Goal: Task Accomplishment & Management: Use online tool/utility

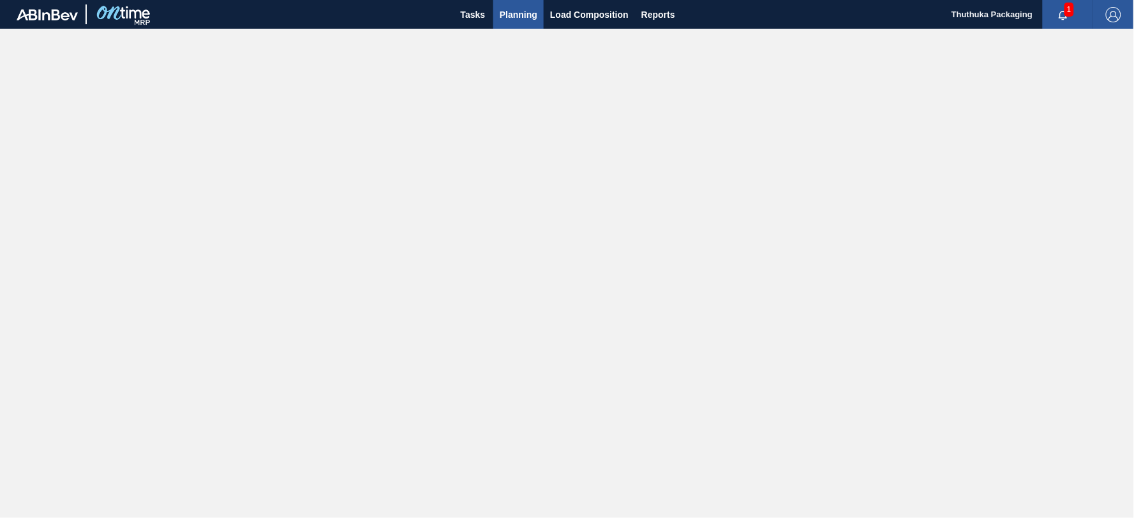
click at [524, 13] on span "Planning" at bounding box center [519, 14] width 38 height 15
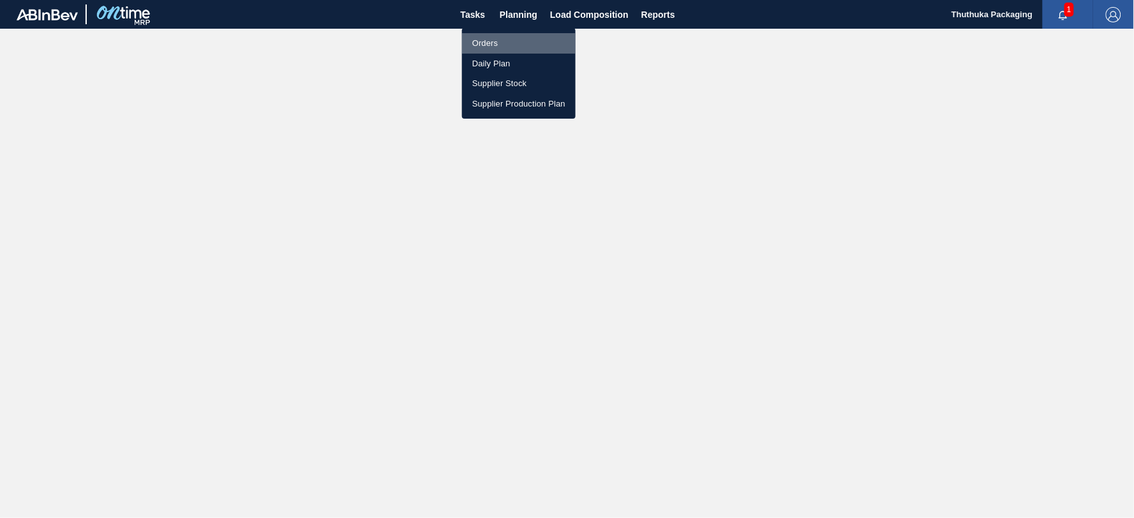
drag, startPoint x: 489, startPoint y: 41, endPoint x: 527, endPoint y: 62, distance: 43.4
click at [489, 41] on li "Orders" at bounding box center [519, 43] width 114 height 20
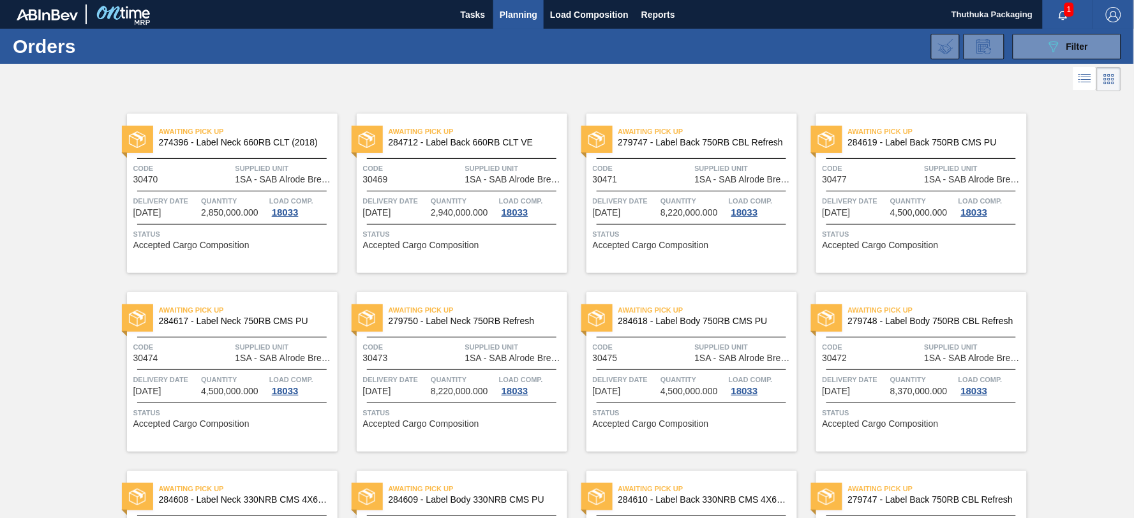
click at [530, 13] on span "Planning" at bounding box center [519, 14] width 38 height 15
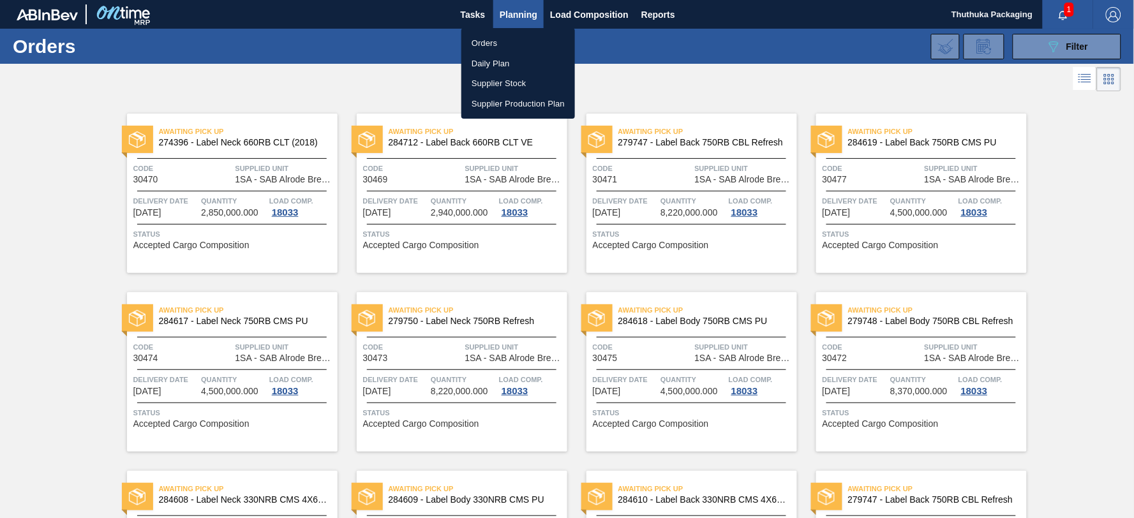
click at [490, 42] on li "Orders" at bounding box center [518, 43] width 114 height 20
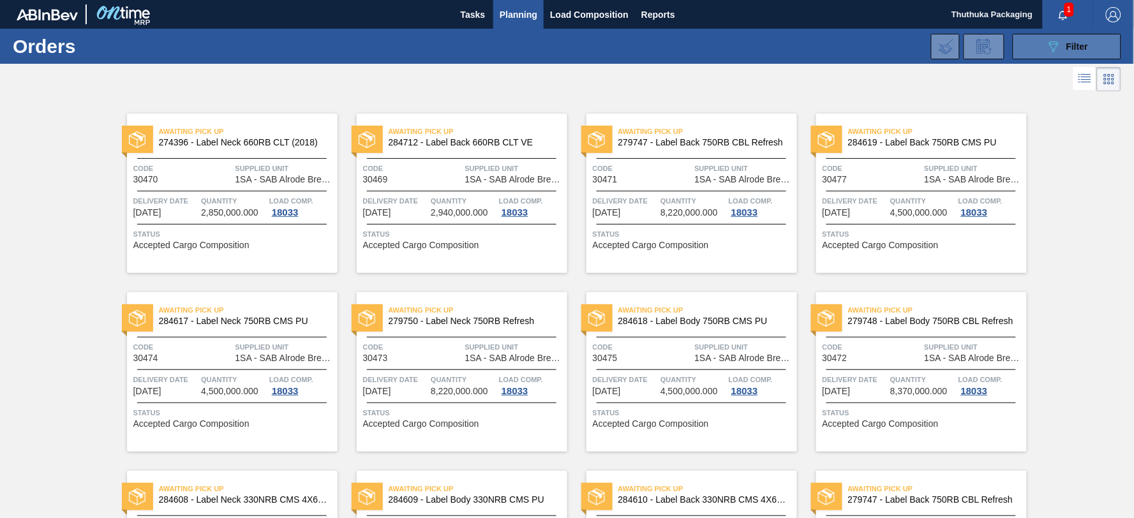
click at [1046, 41] on icon "089F7B8B-B2A5-4AFE-B5C0-19BA573D28AC" at bounding box center [1053, 46] width 15 height 15
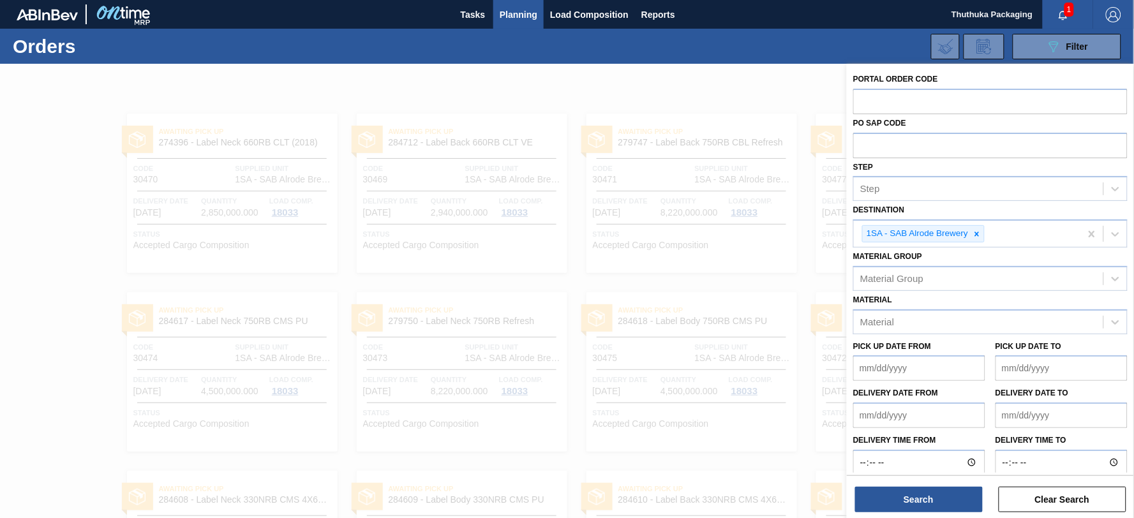
drag, startPoint x: 1088, startPoint y: 496, endPoint x: 1085, endPoint y: 419, distance: 76.7
click at [1088, 493] on button "Clear Search" at bounding box center [1062, 500] width 128 height 26
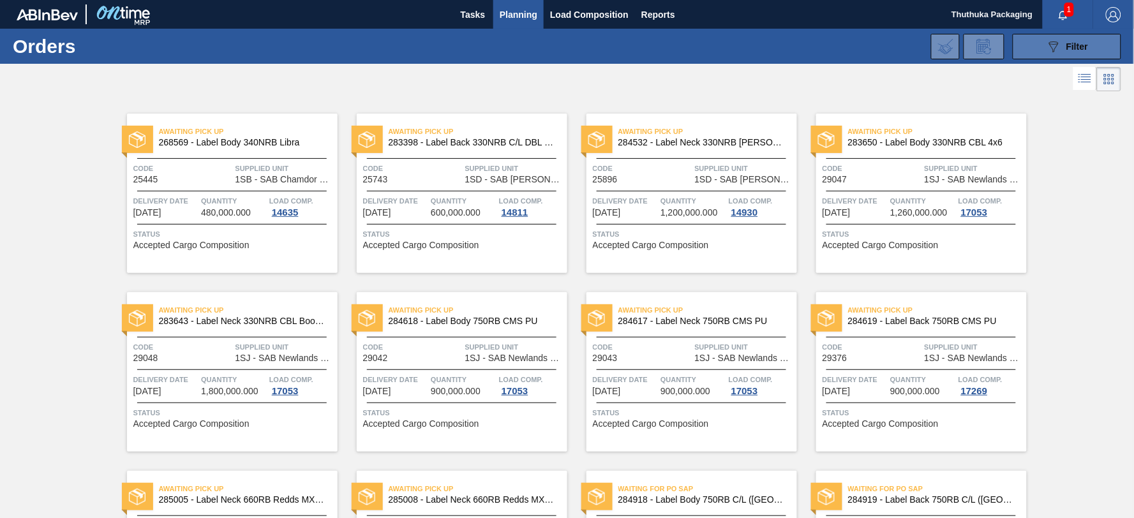
click at [1058, 47] on icon "089F7B8B-B2A5-4AFE-B5C0-19BA573D28AC" at bounding box center [1053, 46] width 15 height 15
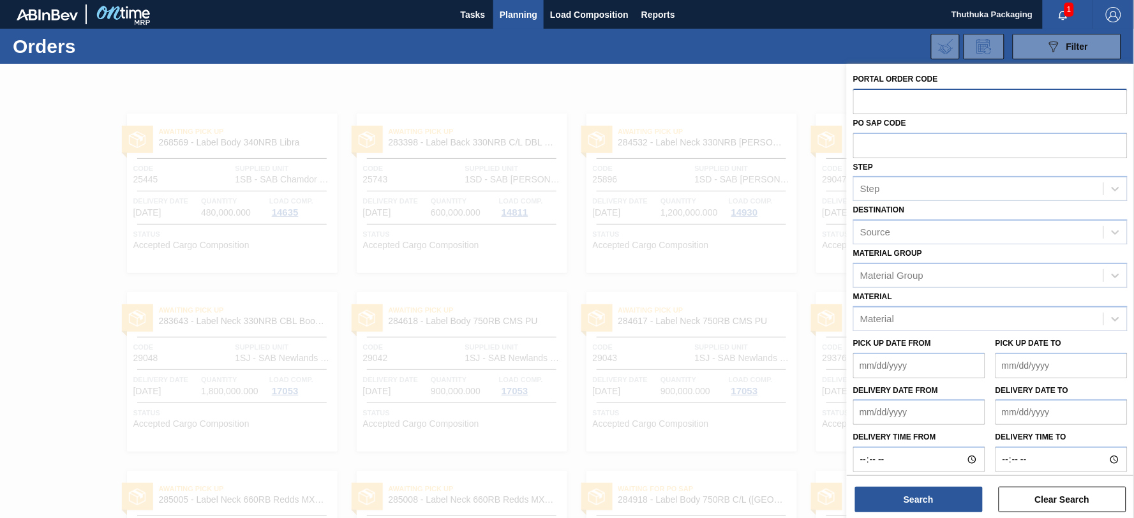
click at [903, 100] on input "text" at bounding box center [990, 101] width 274 height 24
paste input "text"
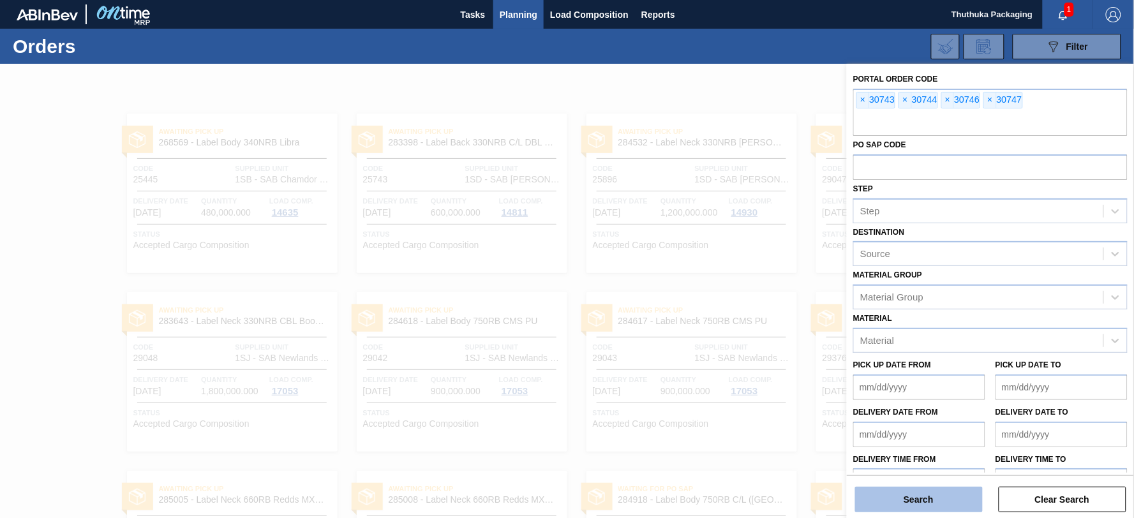
click at [935, 503] on button "Search" at bounding box center [919, 500] width 128 height 26
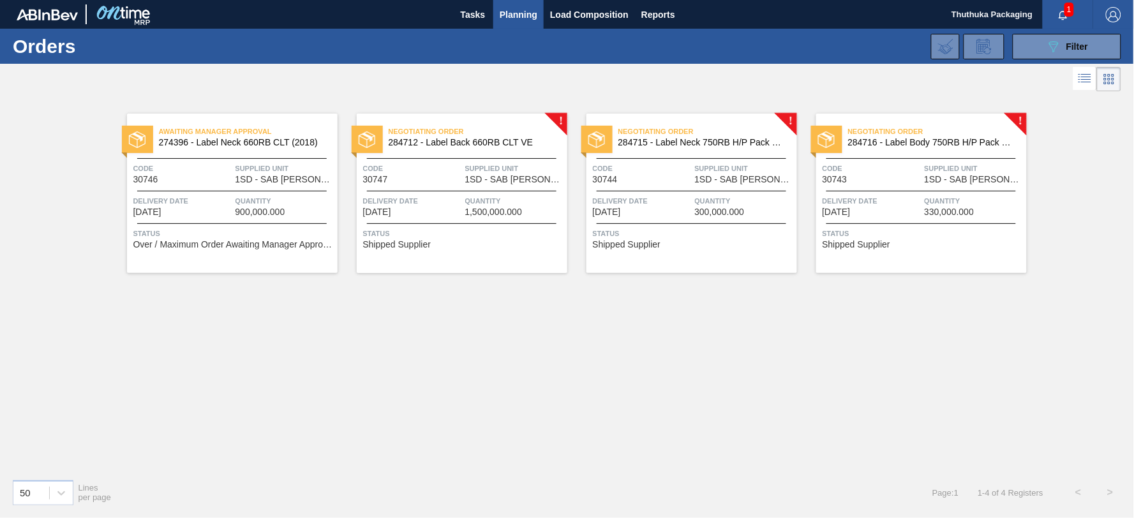
click at [443, 140] on span "284712 - Label Back 660RB CLT VE" at bounding box center [473, 143] width 168 height 10
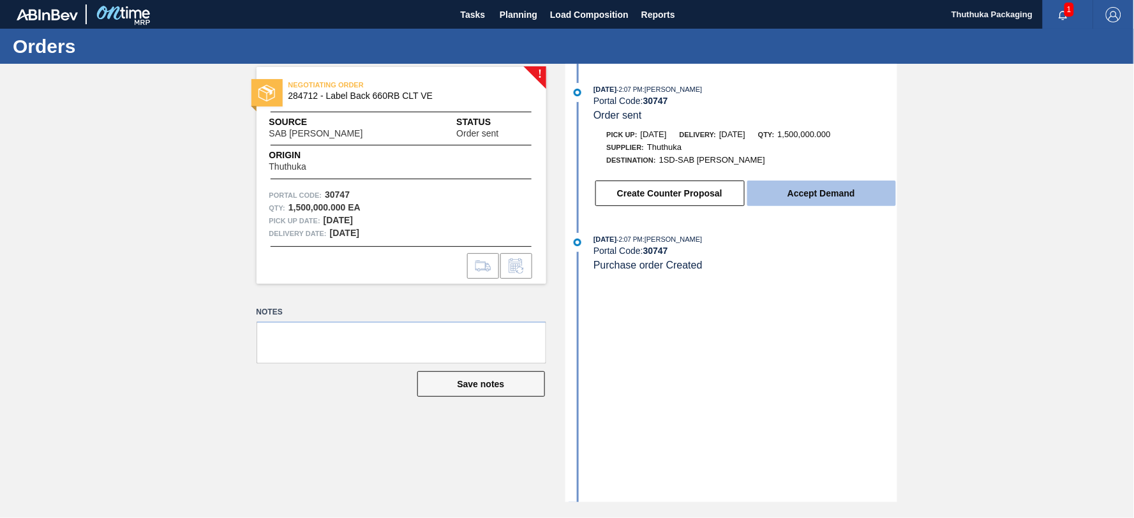
click at [832, 195] on button "Accept Demand" at bounding box center [821, 194] width 149 height 26
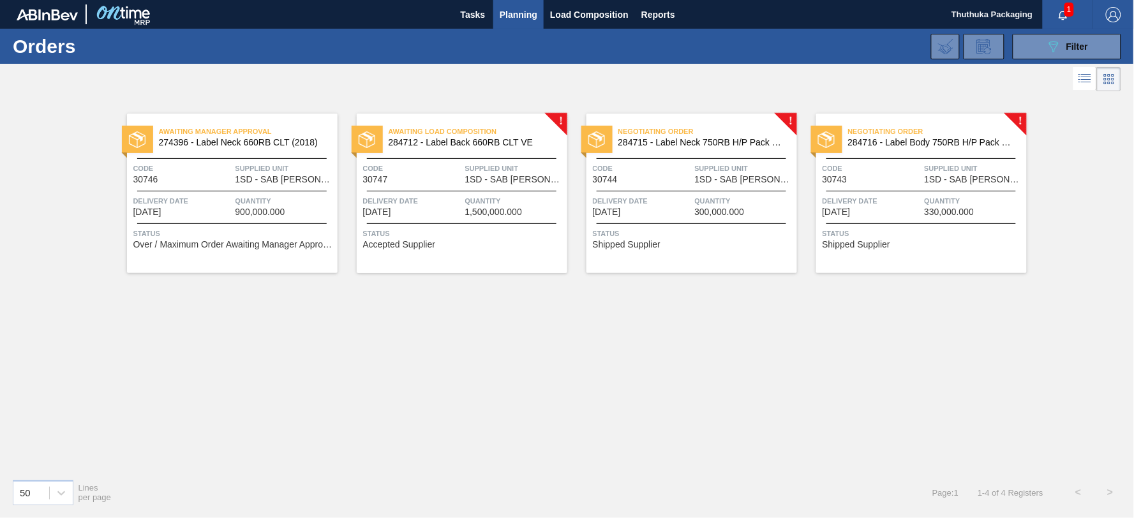
click at [681, 141] on span "284715 - Label Neck 750RB H/P Pack Upgrade" at bounding box center [702, 143] width 168 height 10
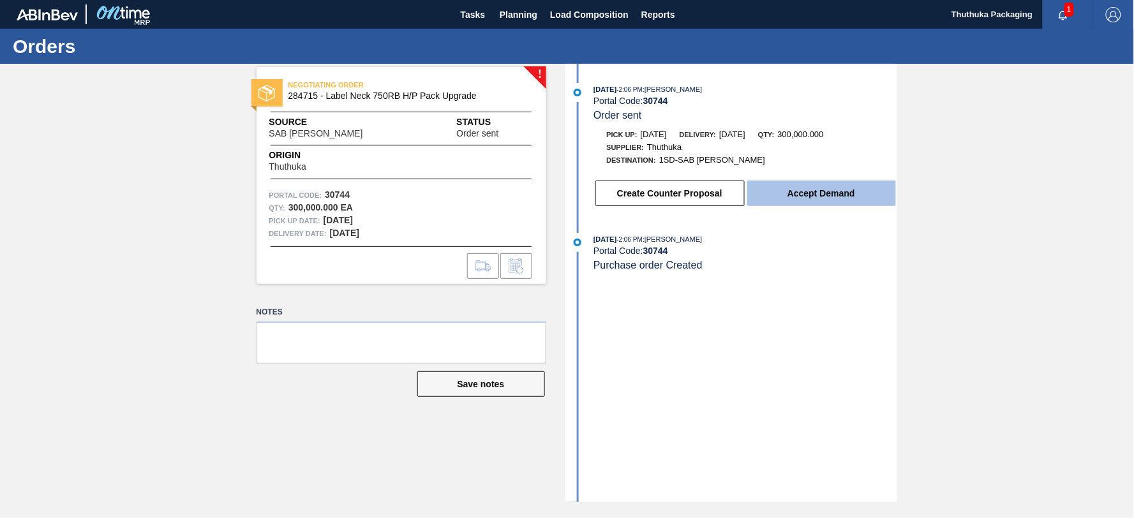
click at [827, 193] on button "Accept Demand" at bounding box center [821, 194] width 149 height 26
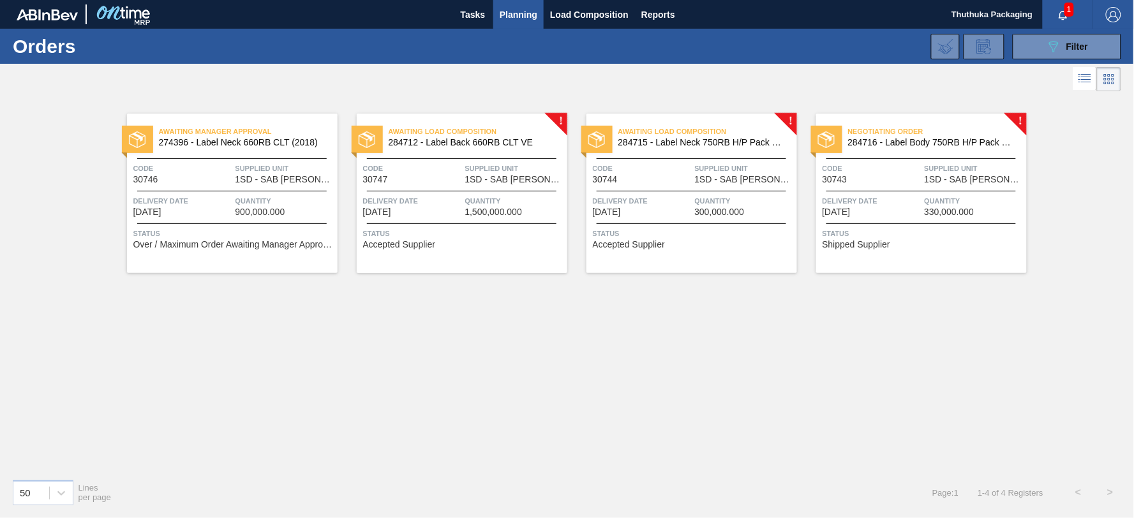
click at [926, 141] on span "284716 - Label Body 750RB H/P Pack Upgrade" at bounding box center [932, 143] width 168 height 10
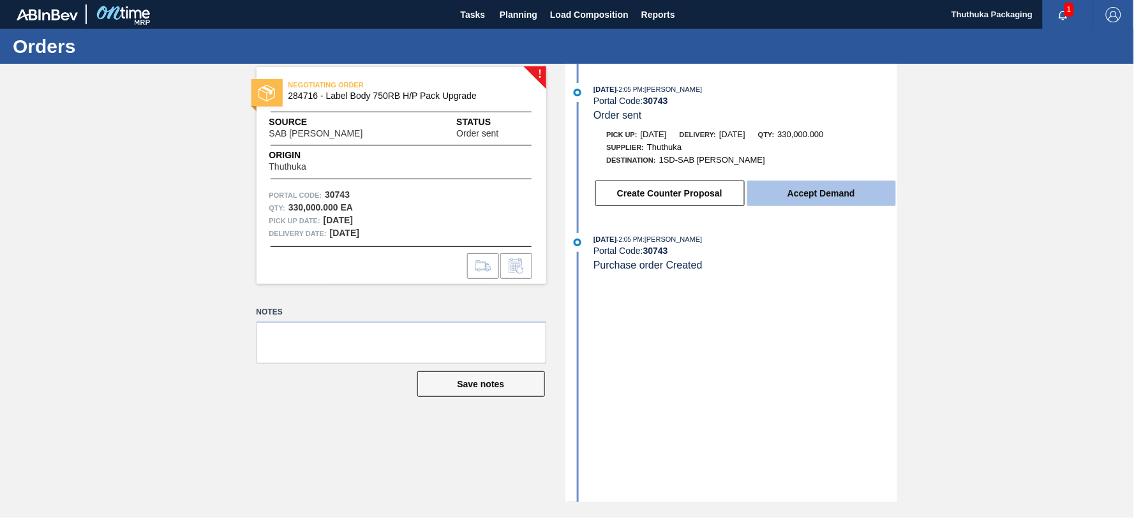
click at [847, 195] on button "Accept Demand" at bounding box center [821, 194] width 149 height 26
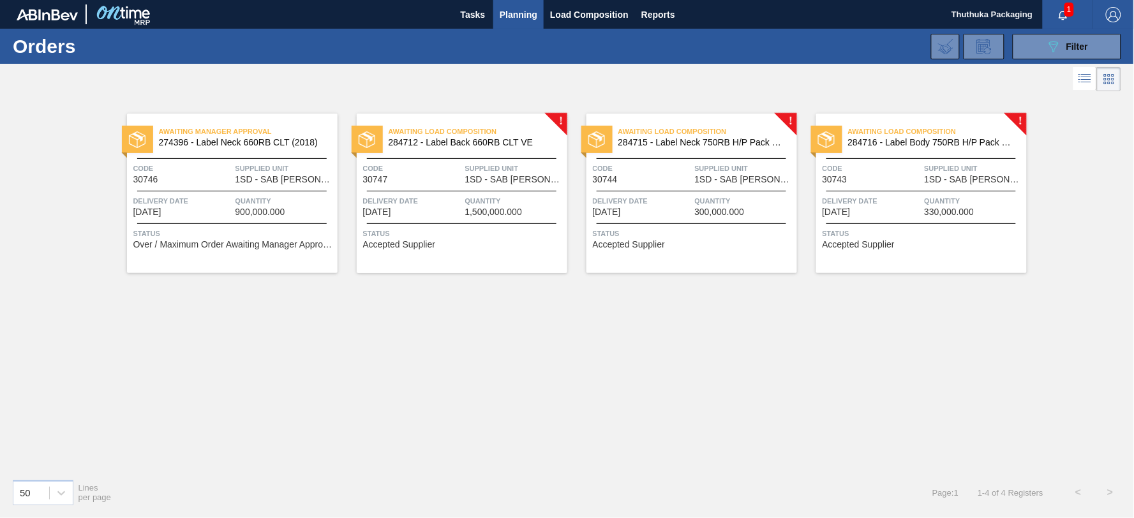
click at [181, 246] on span "Over / Maximum Order Awaiting Manager Approval" at bounding box center [233, 245] width 201 height 10
click at [1076, 47] on span "Filter" at bounding box center [1077, 46] width 22 height 10
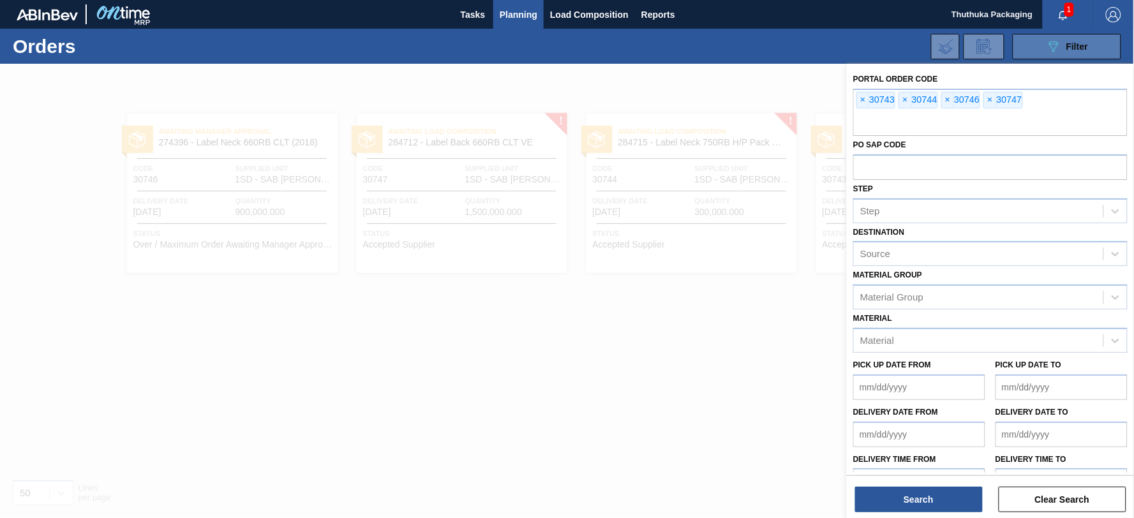
click at [1076, 46] on span "Filter" at bounding box center [1077, 46] width 22 height 10
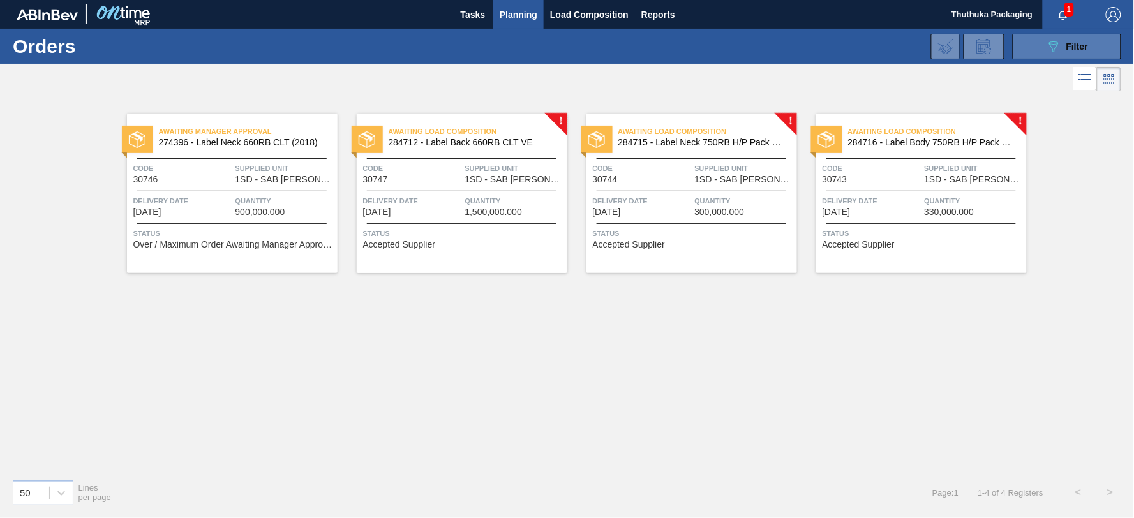
click at [1064, 42] on div "089F7B8B-B2A5-4AFE-B5C0-19BA573D28AC Filter" at bounding box center [1067, 46] width 42 height 15
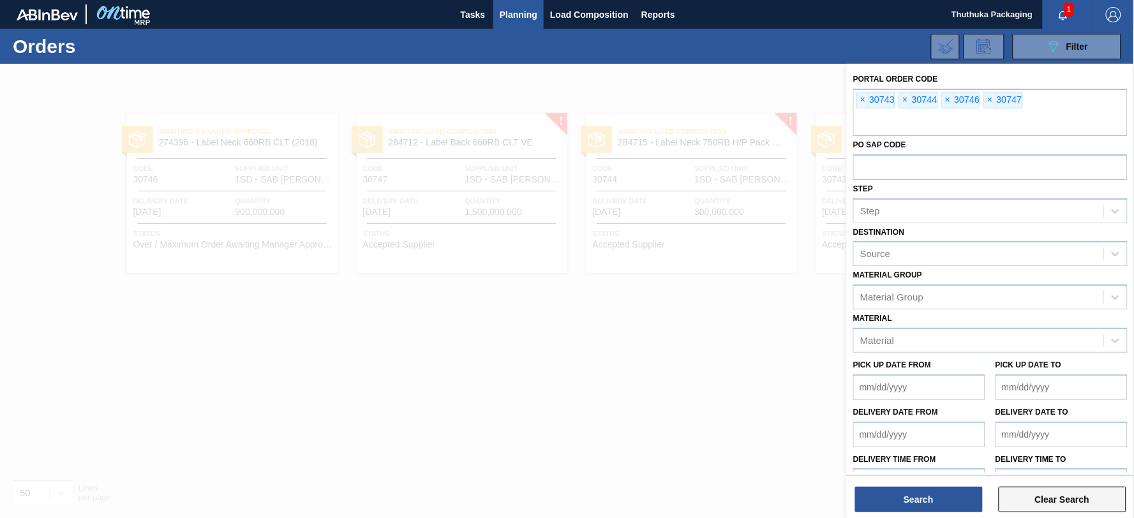
click at [1082, 494] on button "Clear Search" at bounding box center [1062, 500] width 128 height 26
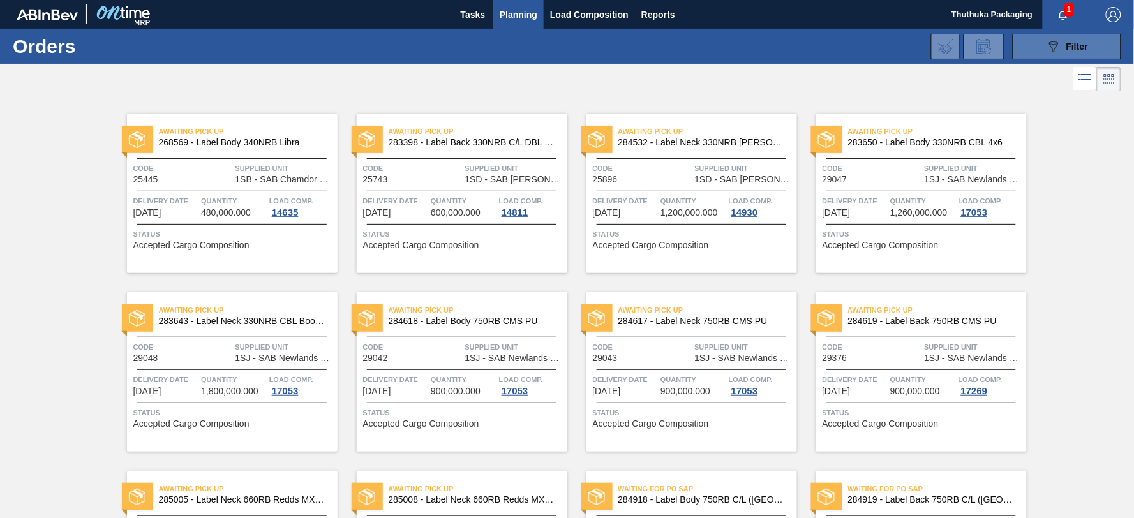
click at [1064, 40] on div "089F7B8B-B2A5-4AFE-B5C0-19BA573D28AC Filter" at bounding box center [1067, 46] width 42 height 15
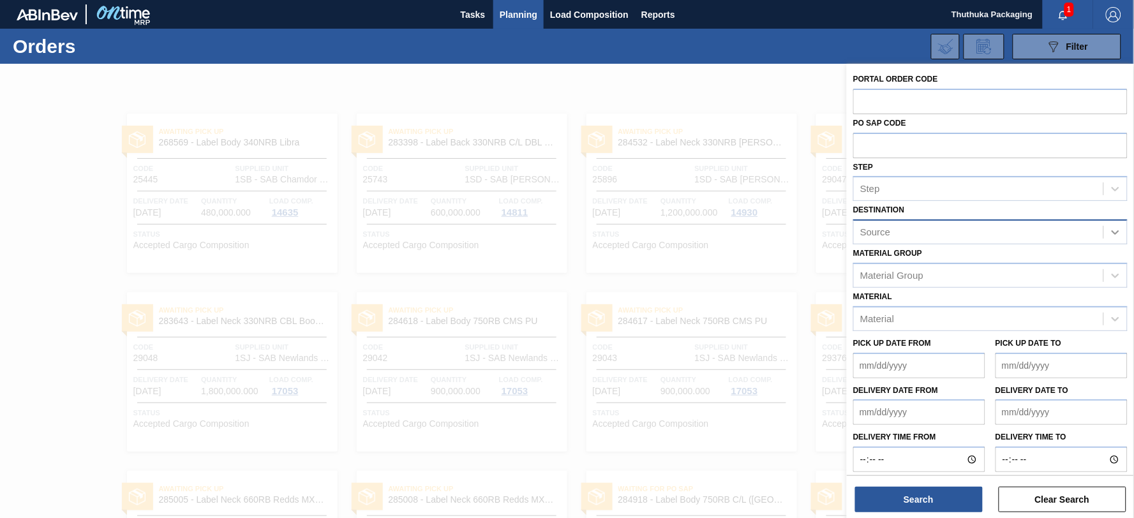
click at [1117, 233] on icon at bounding box center [1115, 232] width 13 height 13
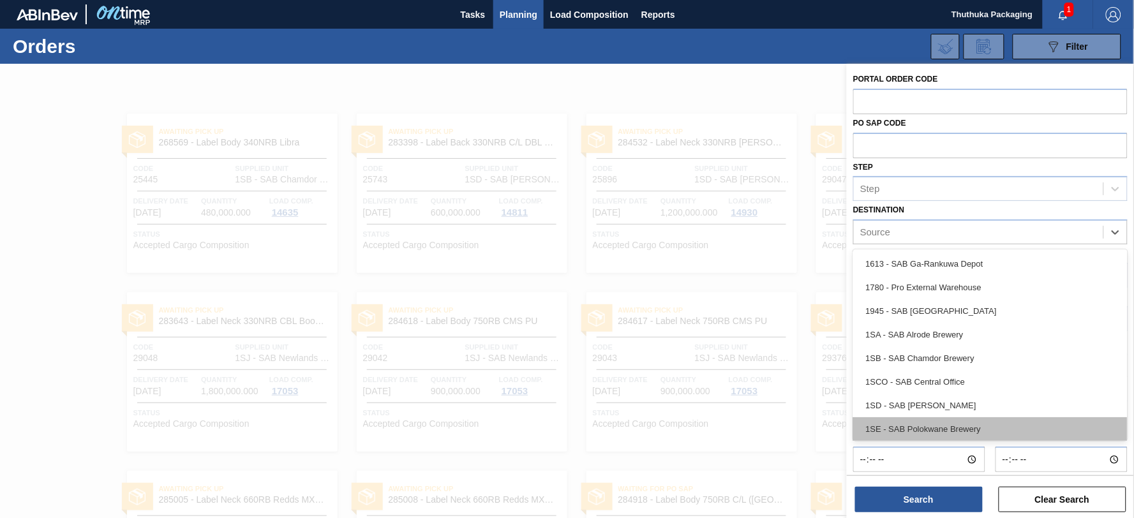
click at [1002, 428] on div "1SE - SAB Polokwane Brewery" at bounding box center [990, 429] width 274 height 24
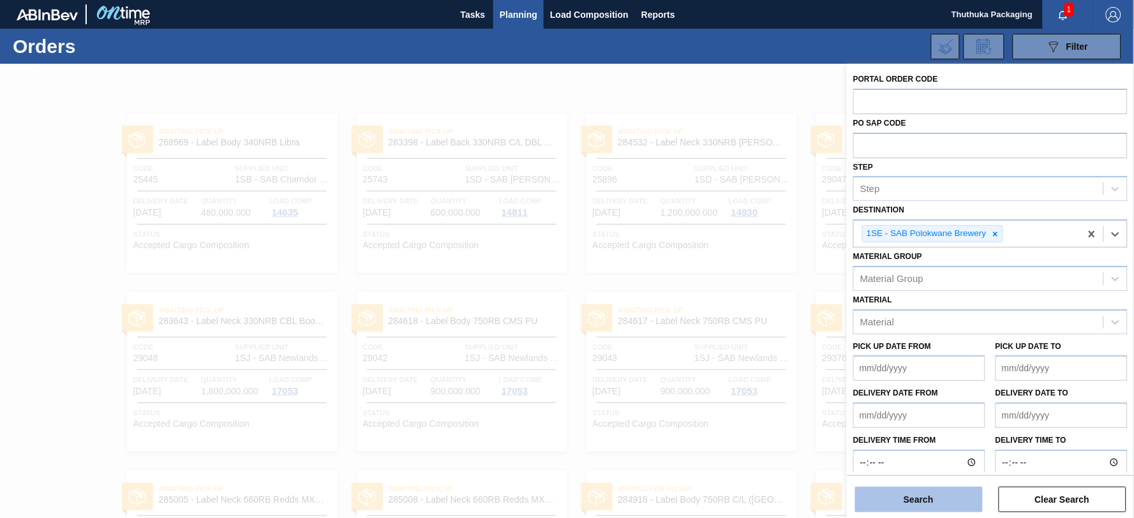
click at [945, 495] on button "Search" at bounding box center [919, 500] width 128 height 26
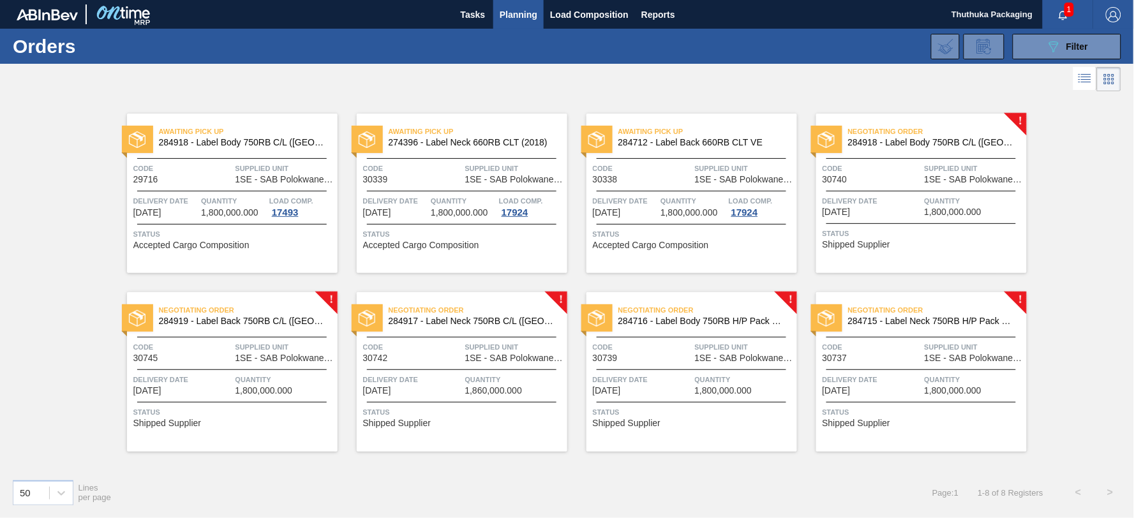
click at [910, 147] on span "284918 - Label Body 750RB C/L ([GEOGRAPHIC_DATA])" at bounding box center [932, 143] width 168 height 10
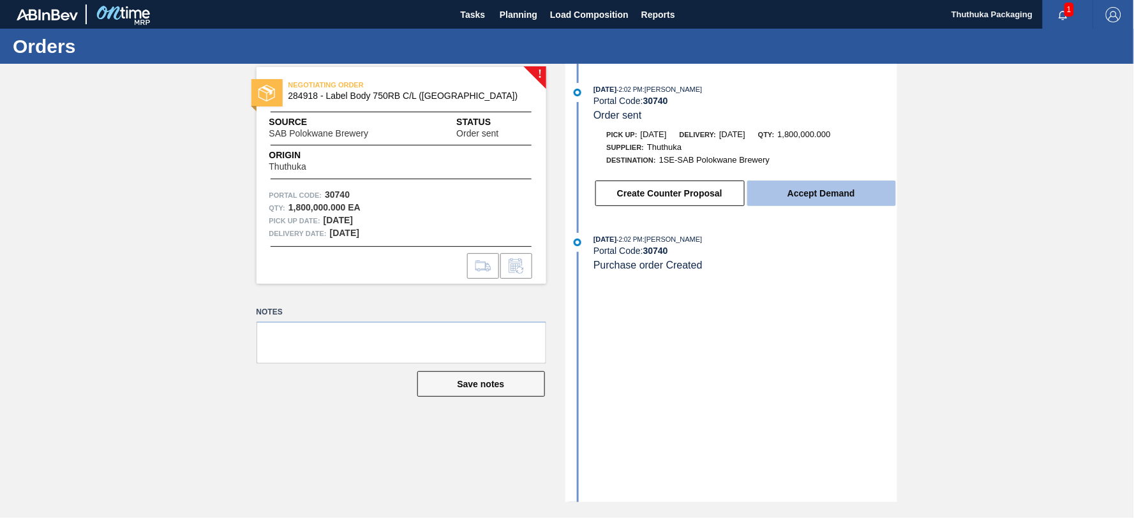
click at [810, 198] on button "Accept Demand" at bounding box center [821, 194] width 149 height 26
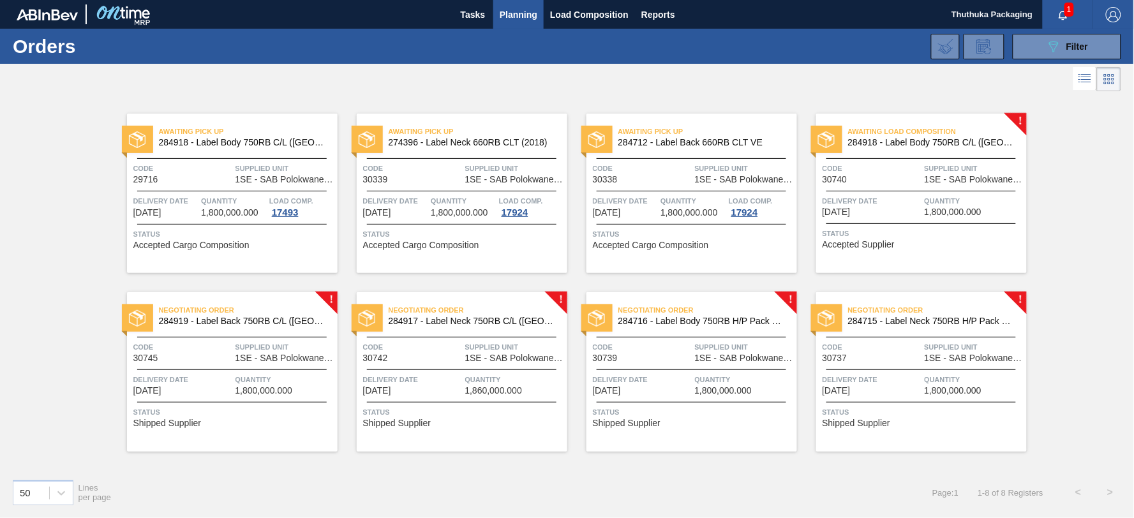
click at [278, 322] on span "284919 - Label Back 750RB C/L ([GEOGRAPHIC_DATA])" at bounding box center [243, 321] width 168 height 10
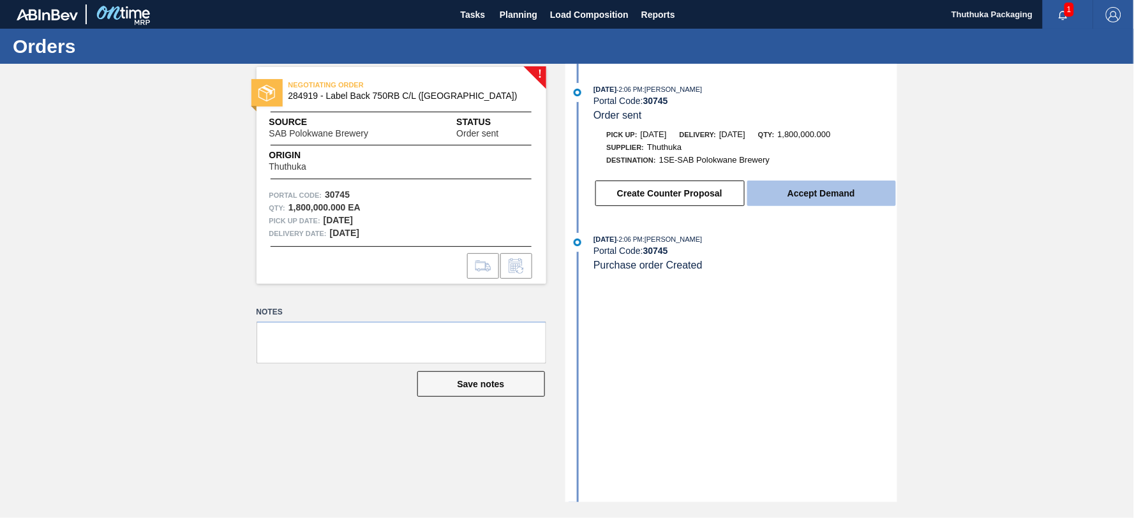
click at [831, 195] on button "Accept Demand" at bounding box center [821, 194] width 149 height 26
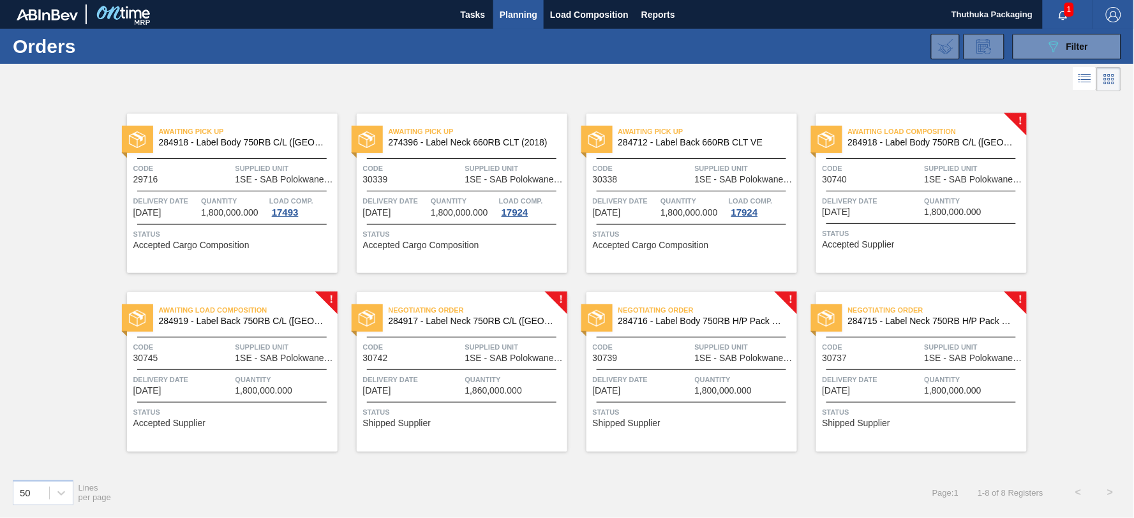
click at [462, 314] on span "Negotiating Order" at bounding box center [478, 310] width 179 height 13
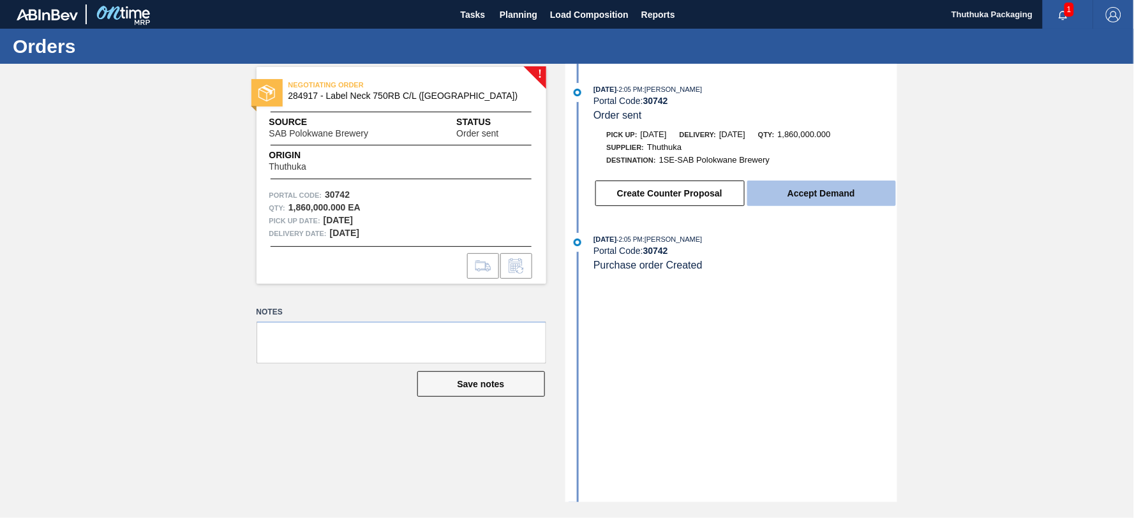
click at [815, 193] on button "Accept Demand" at bounding box center [821, 194] width 149 height 26
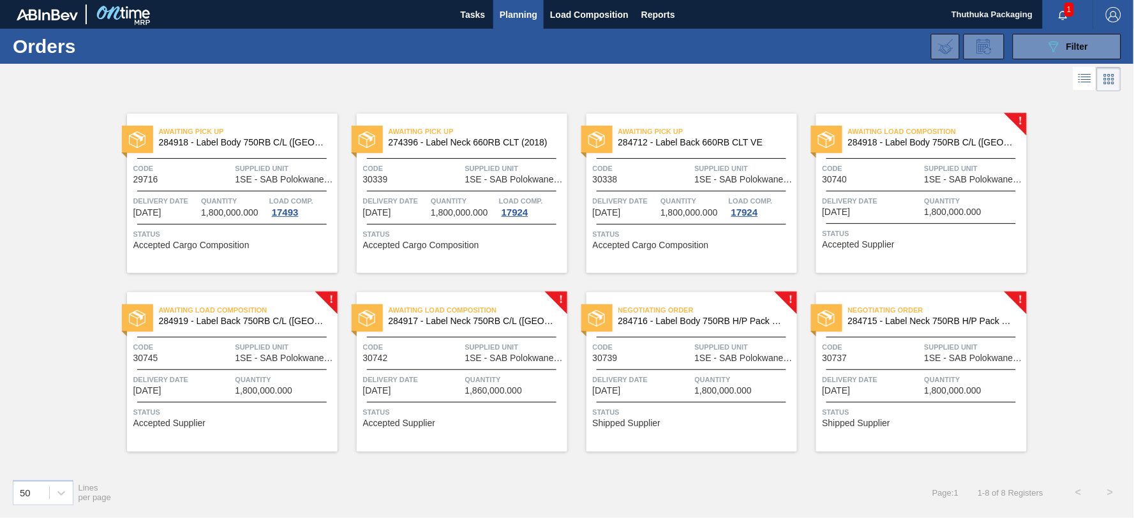
click at [708, 309] on span "Negotiating Order" at bounding box center [707, 310] width 179 height 13
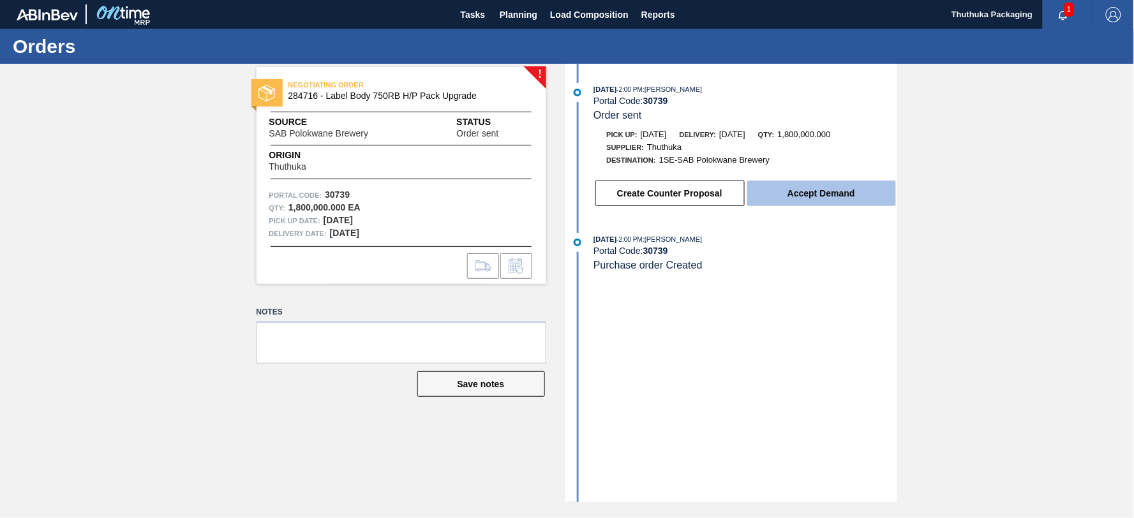
click at [787, 205] on button "Accept Demand" at bounding box center [821, 194] width 149 height 26
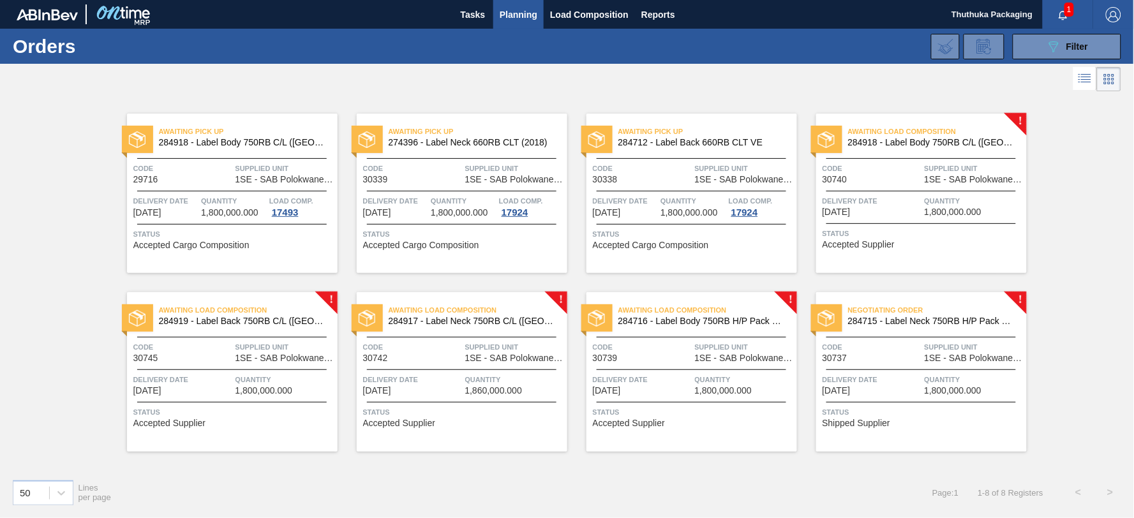
click at [903, 318] on span "284715 - Label Neck 750RB H/P Pack Upgrade" at bounding box center [932, 321] width 168 height 10
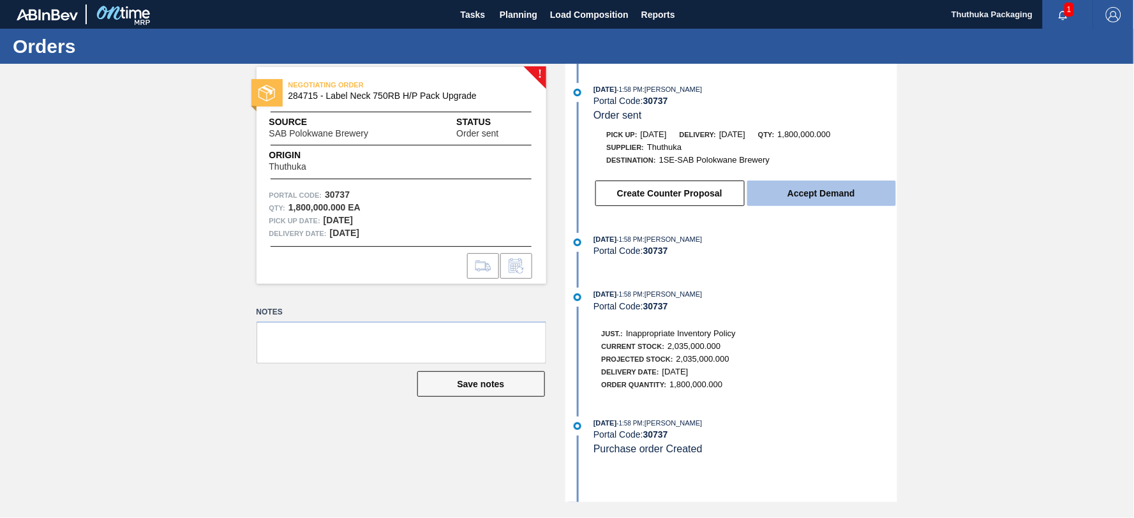
click at [827, 200] on button "Accept Demand" at bounding box center [821, 194] width 149 height 26
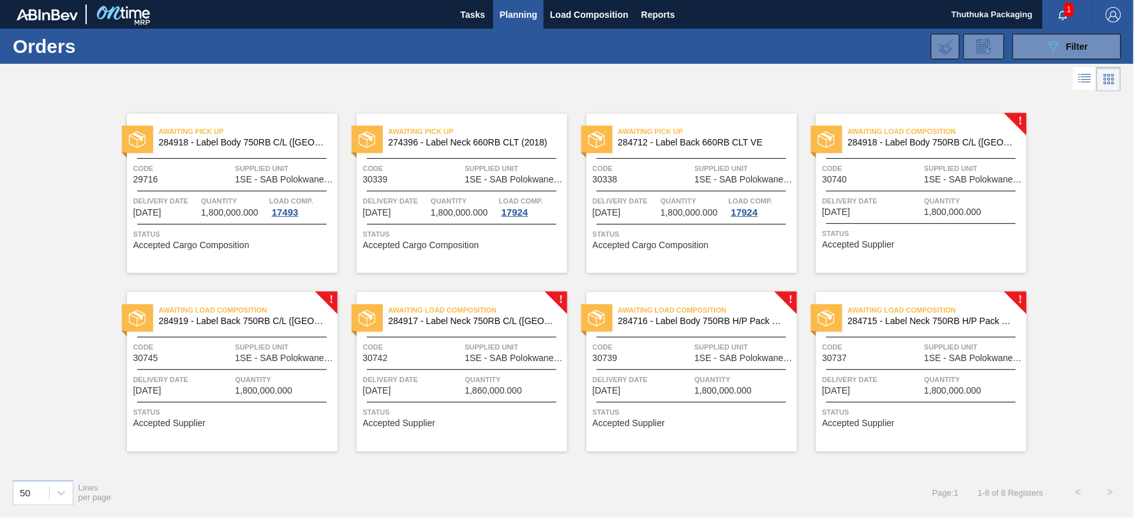
click at [868, 245] on span "Accepted Supplier" at bounding box center [858, 245] width 73 height 10
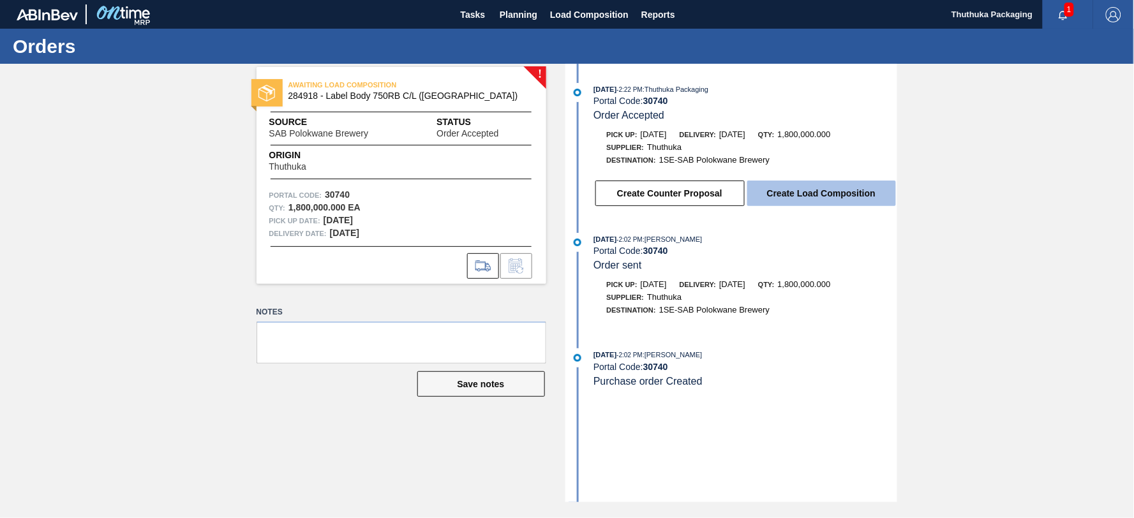
click at [815, 196] on button "Create Load Composition" at bounding box center [821, 194] width 149 height 26
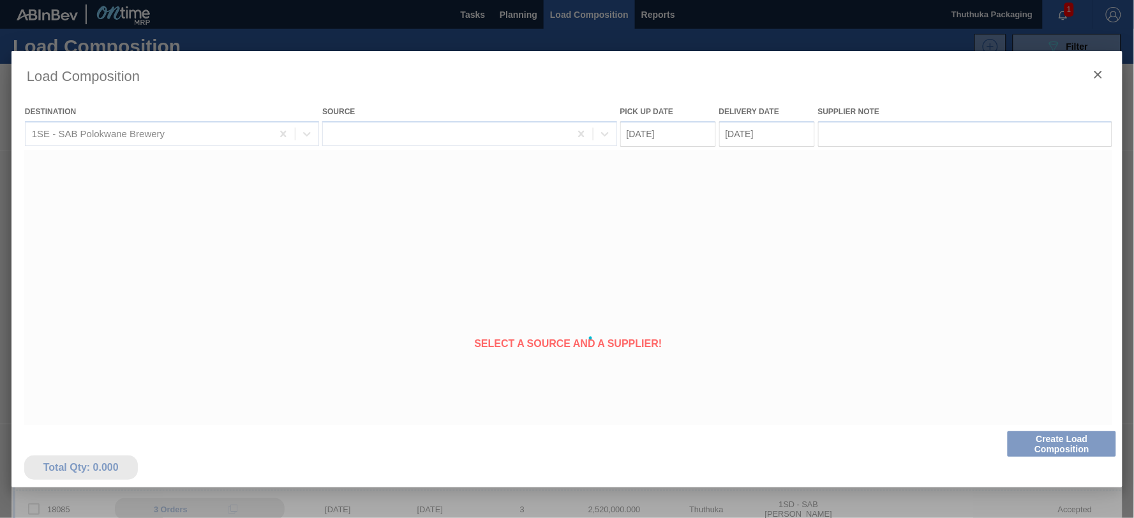
type Date "[DATE]"
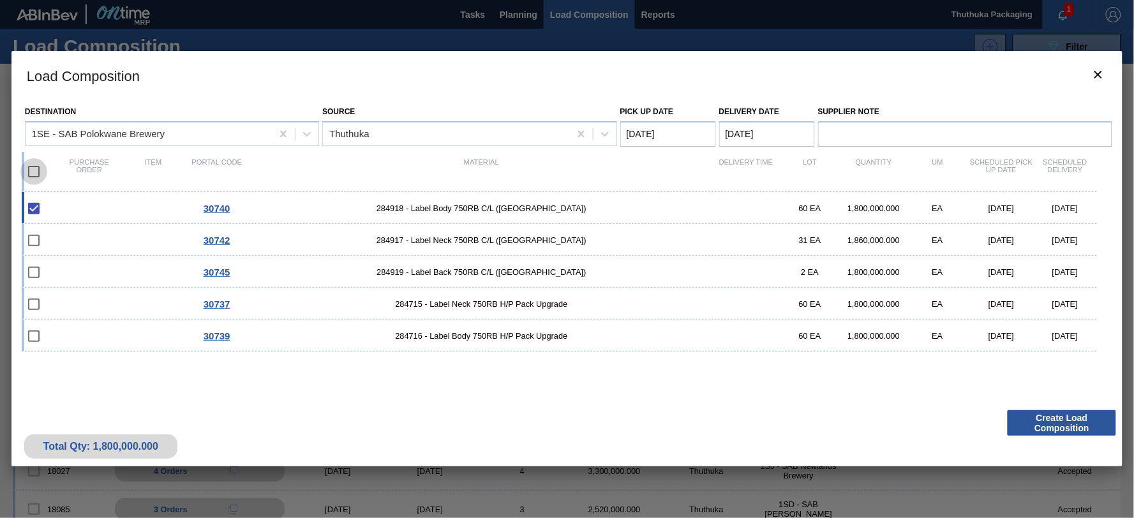
click at [38, 168] on input "checkbox" at bounding box center [33, 171] width 27 height 27
checkbox input "true"
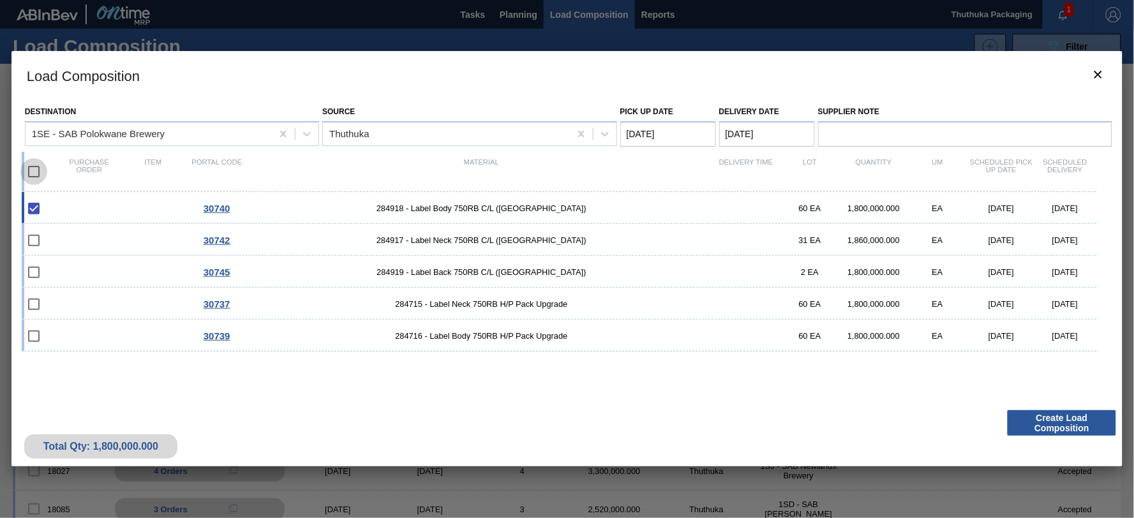
checkbox input "true"
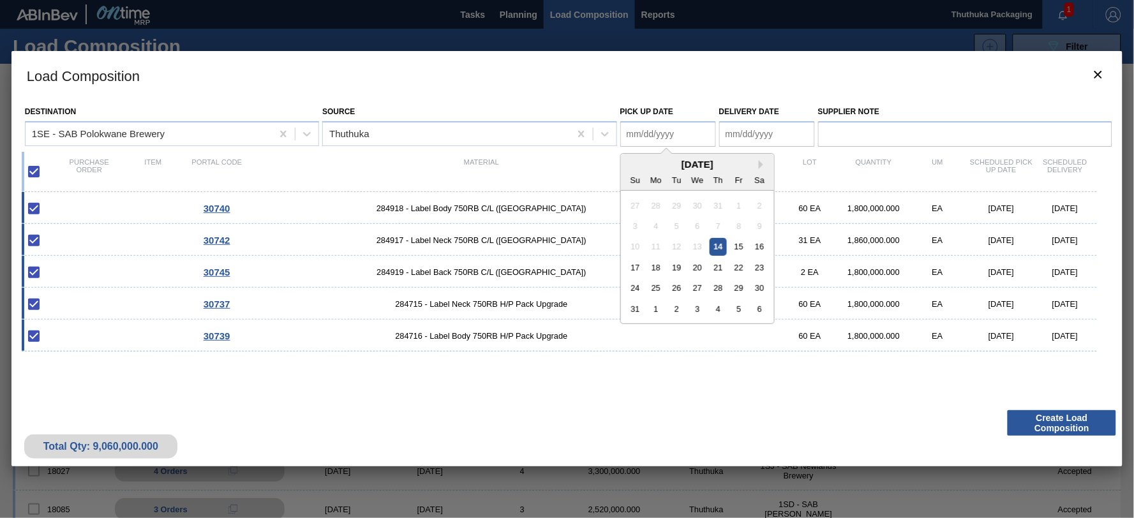
click at [678, 137] on Date "Pick up Date" at bounding box center [668, 134] width 96 height 26
click at [736, 246] on div "15" at bounding box center [738, 246] width 17 height 17
type Date "[DATE]"
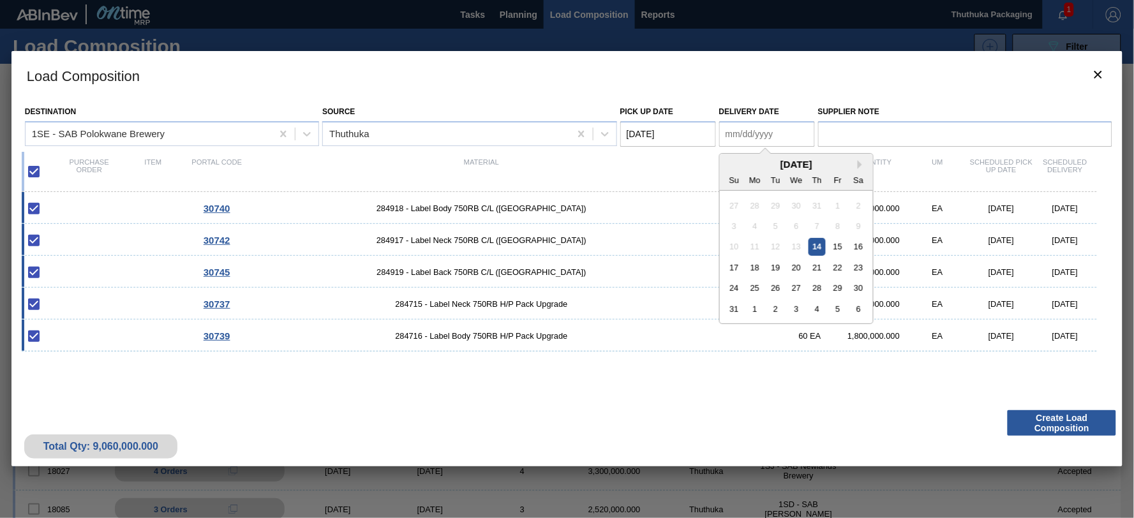
click at [743, 135] on Date "Delivery Date" at bounding box center [767, 134] width 96 height 26
click at [757, 267] on div "18" at bounding box center [754, 267] width 17 height 17
type Date "[DATE]"
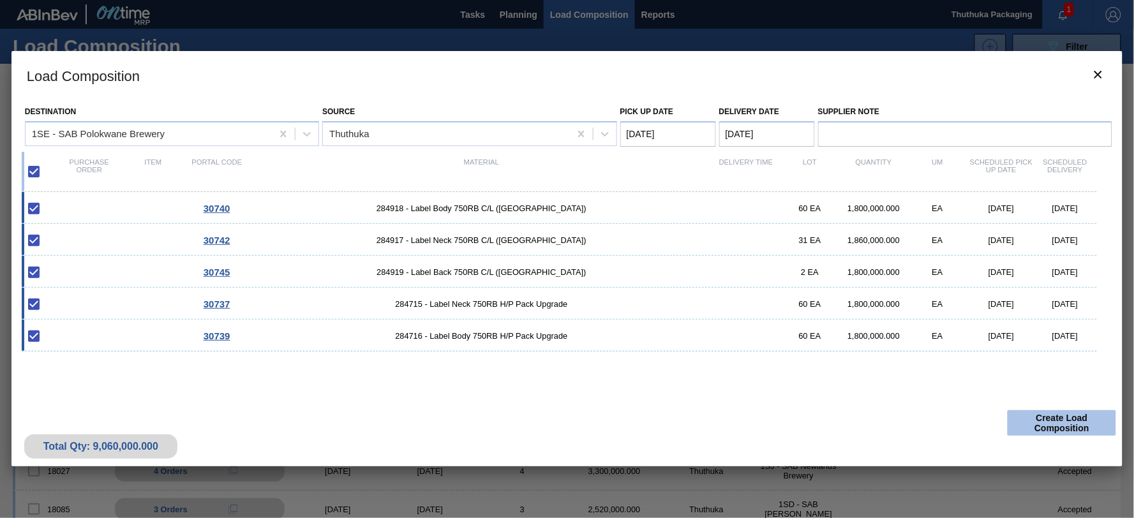
click at [1066, 426] on button "Create Load Composition" at bounding box center [1061, 423] width 108 height 26
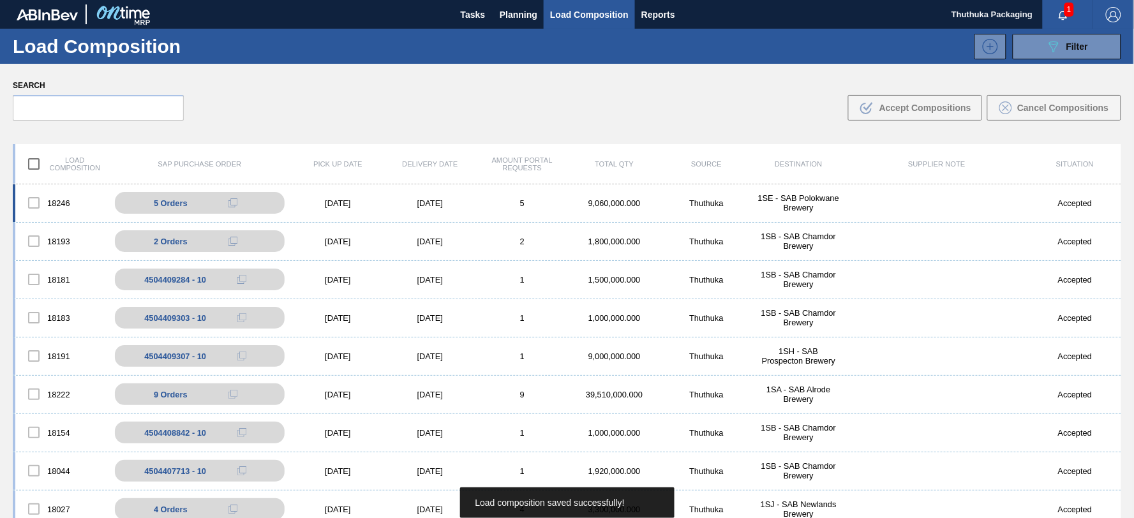
click at [804, 211] on div "1SE - SAB Polokwane Brewery" at bounding box center [798, 202] width 92 height 19
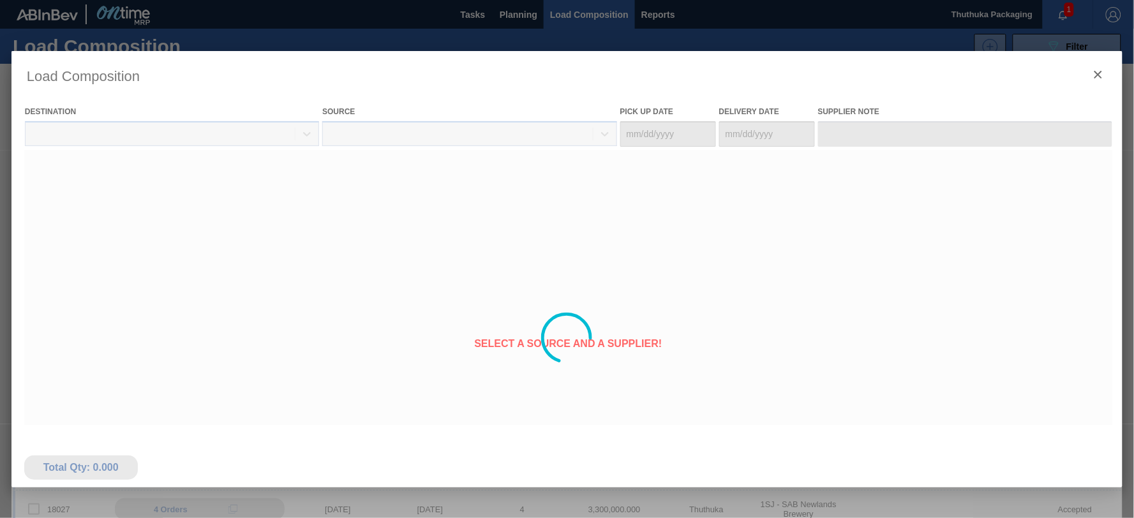
type Date "[DATE]"
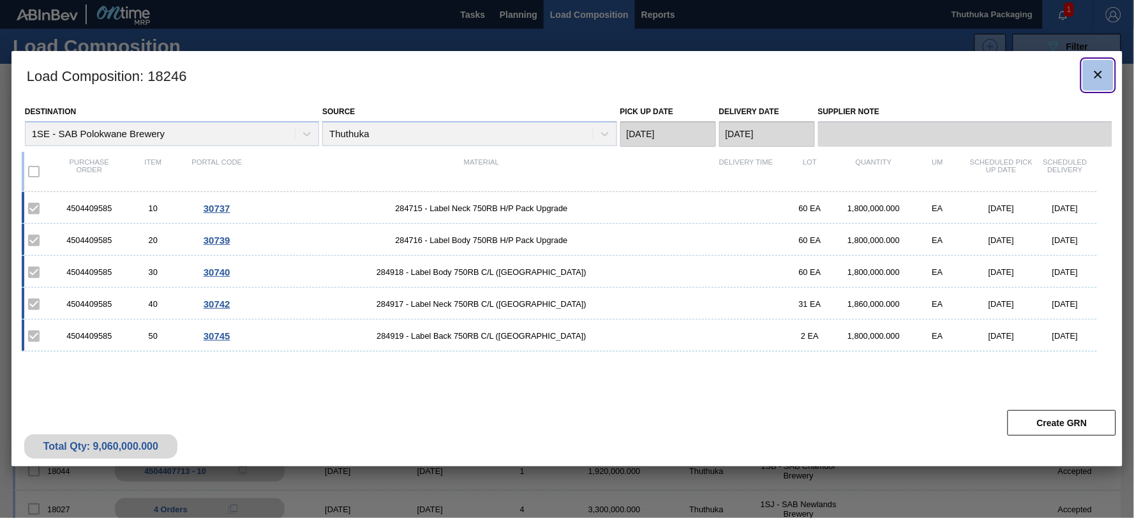
click at [1095, 75] on icon "botão de ícone" at bounding box center [1097, 74] width 15 height 15
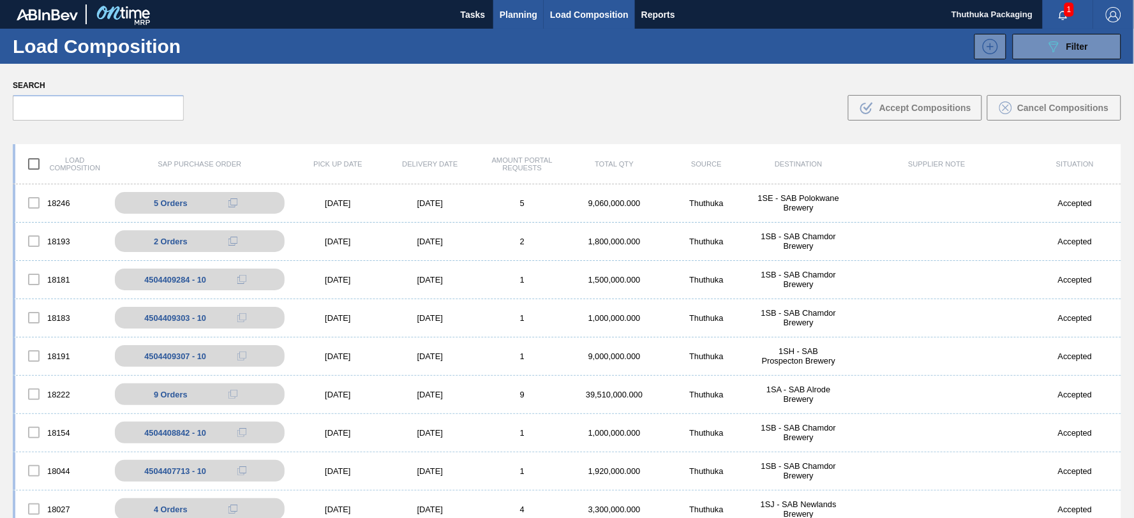
click at [531, 14] on span "Planning" at bounding box center [519, 14] width 38 height 15
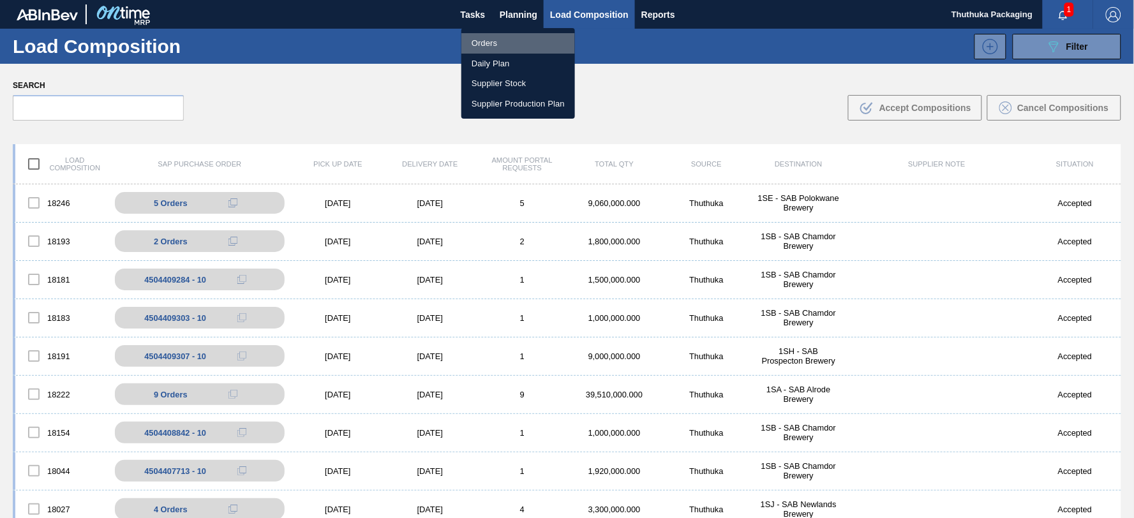
click at [483, 45] on li "Orders" at bounding box center [518, 43] width 114 height 20
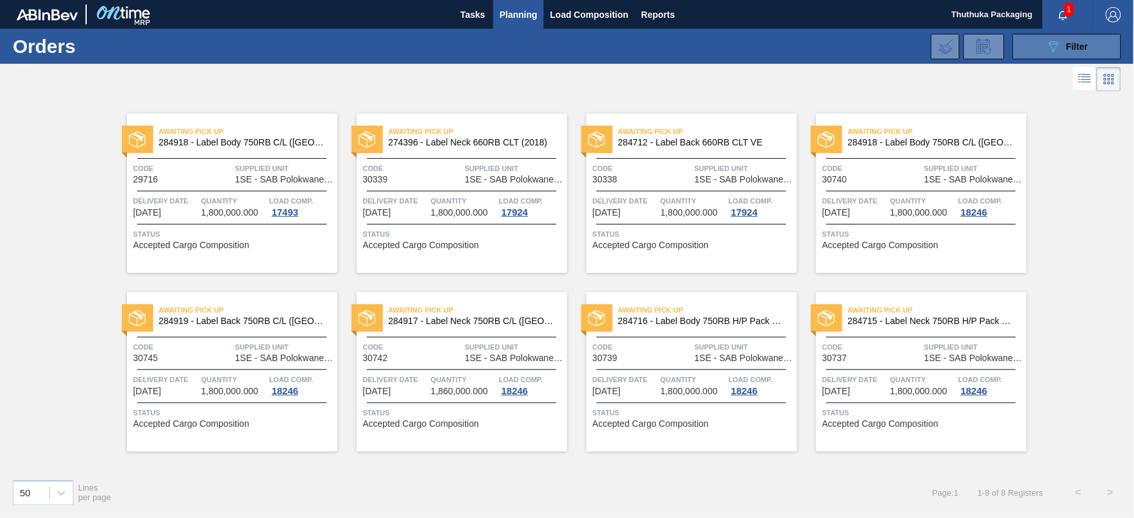
click at [1065, 47] on div "089F7B8B-B2A5-4AFE-B5C0-19BA573D28AC Filter" at bounding box center [1067, 46] width 42 height 15
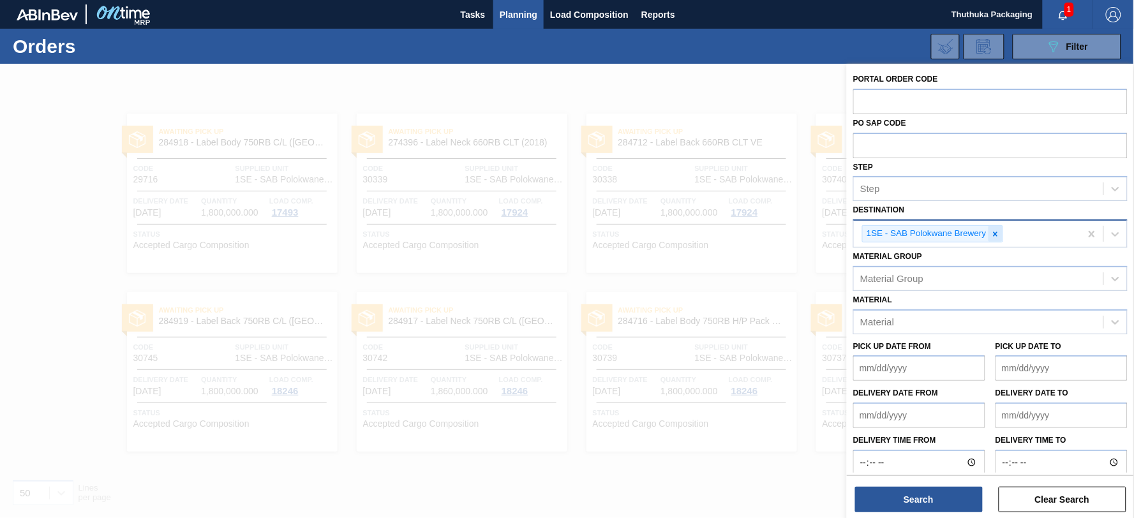
click at [990, 232] on div at bounding box center [995, 234] width 14 height 16
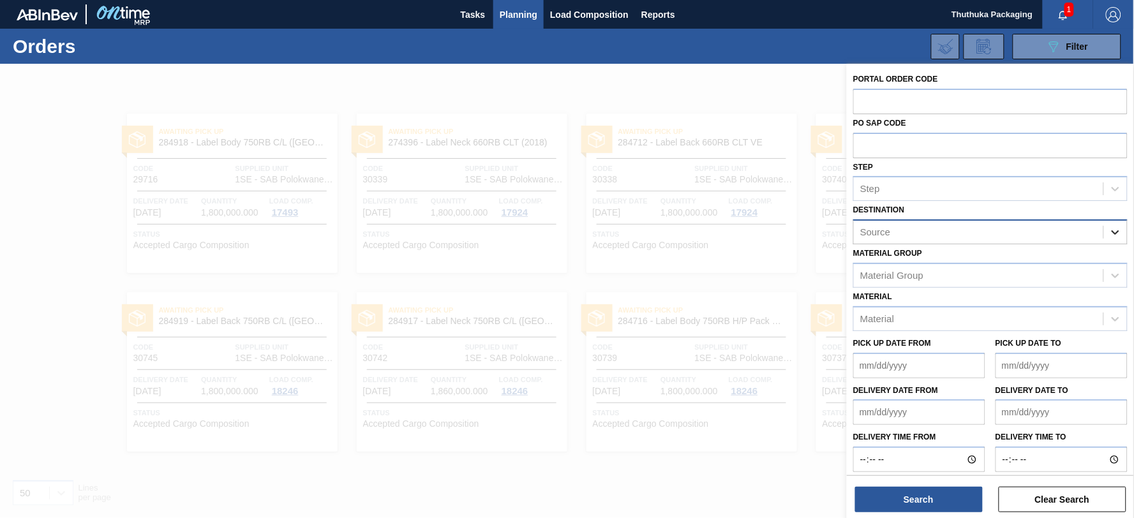
click at [1111, 232] on icon at bounding box center [1115, 232] width 13 height 13
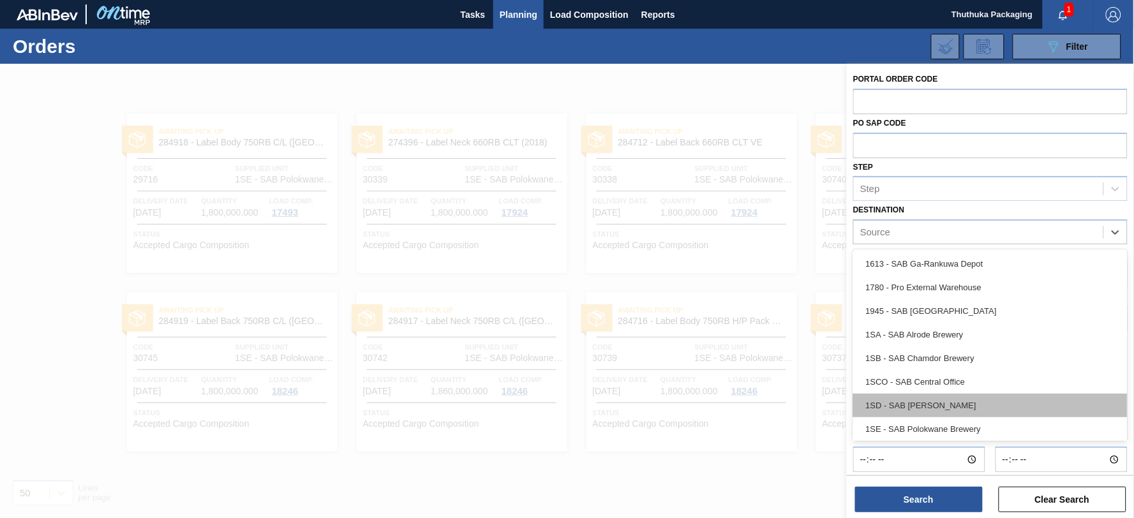
click at [1021, 402] on div "1SD - SAB [PERSON_NAME]" at bounding box center [990, 406] width 274 height 24
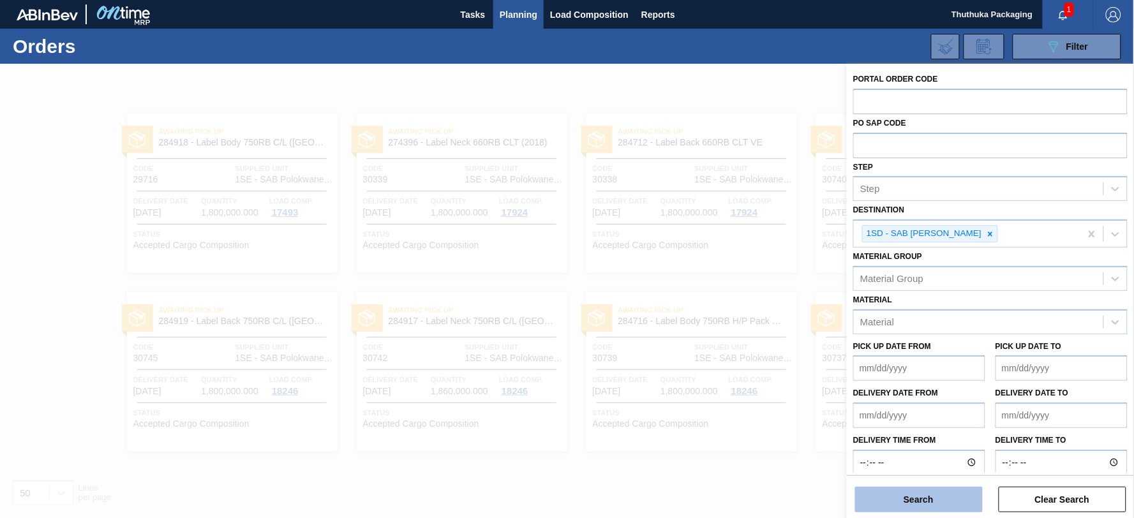
click at [937, 498] on button "Search" at bounding box center [919, 500] width 128 height 26
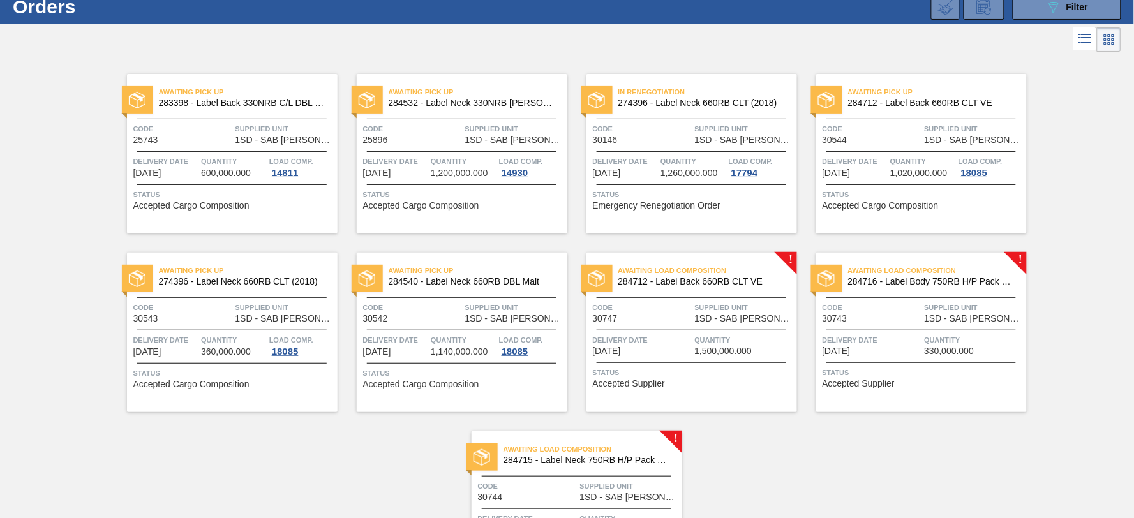
scroll to position [17, 0]
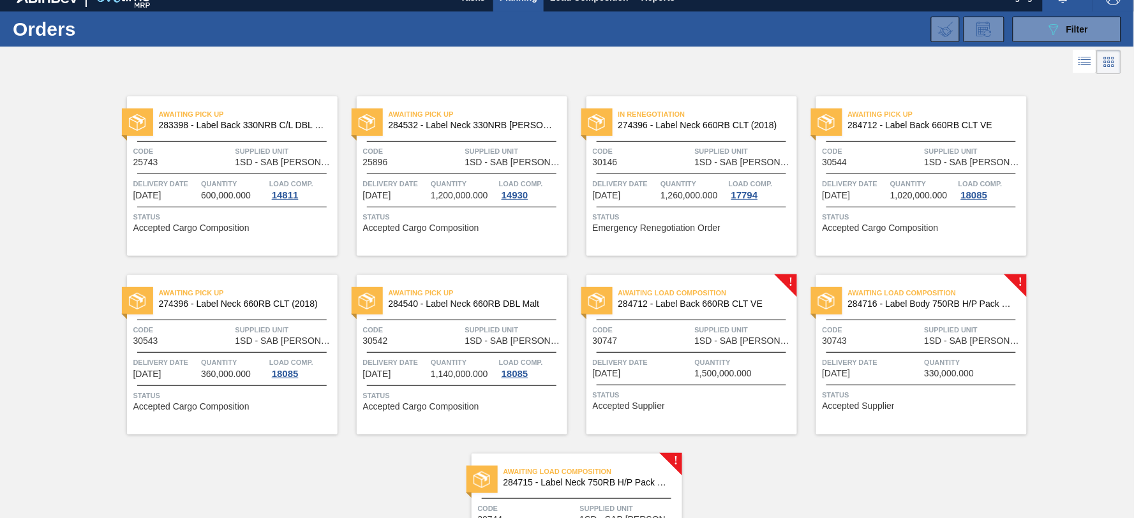
click at [723, 302] on span "284712 - Label Back 660RB CLT VE" at bounding box center [702, 304] width 168 height 10
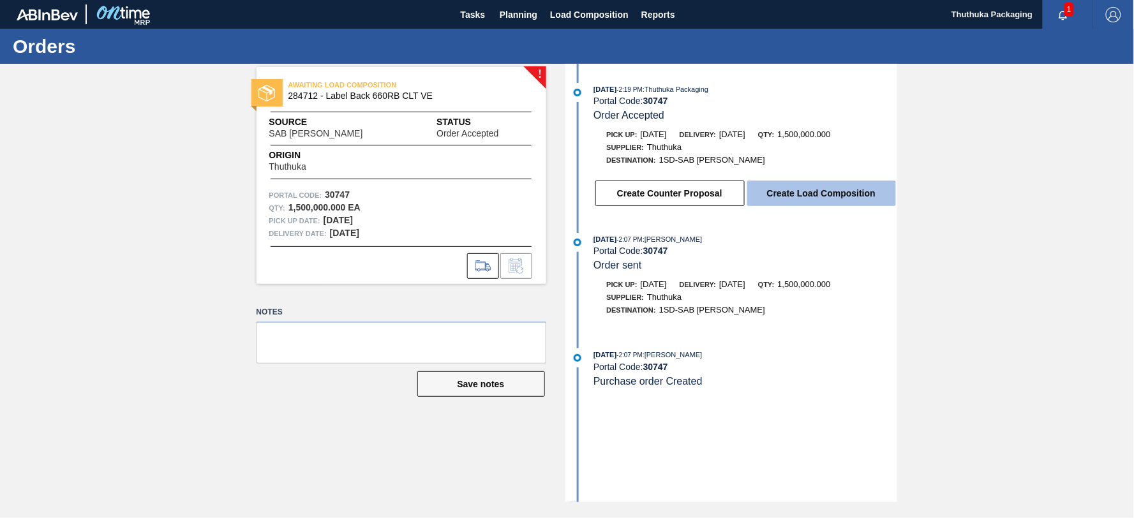
click at [801, 193] on button "Create Load Composition" at bounding box center [821, 194] width 149 height 26
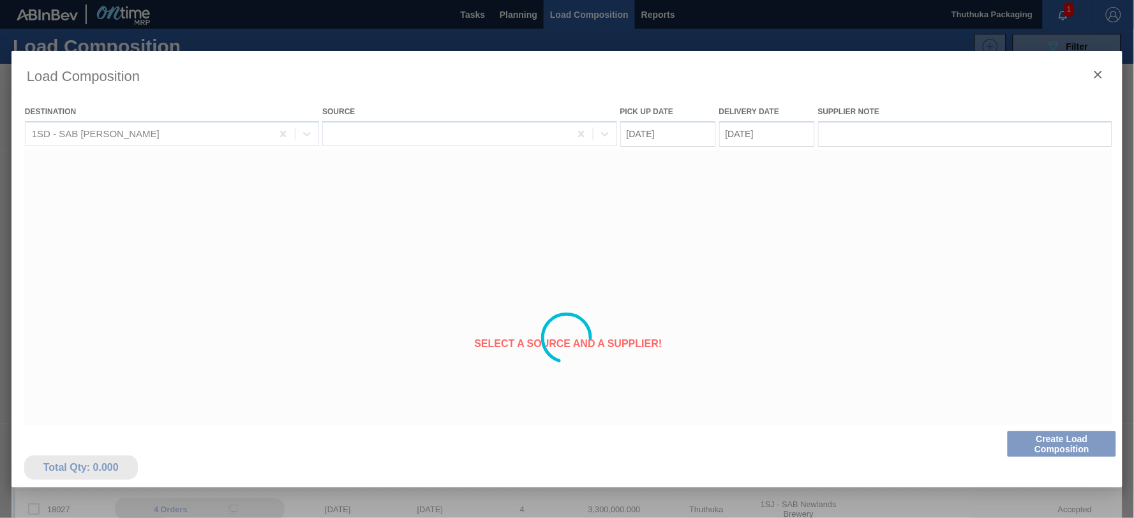
type Date "[DATE]"
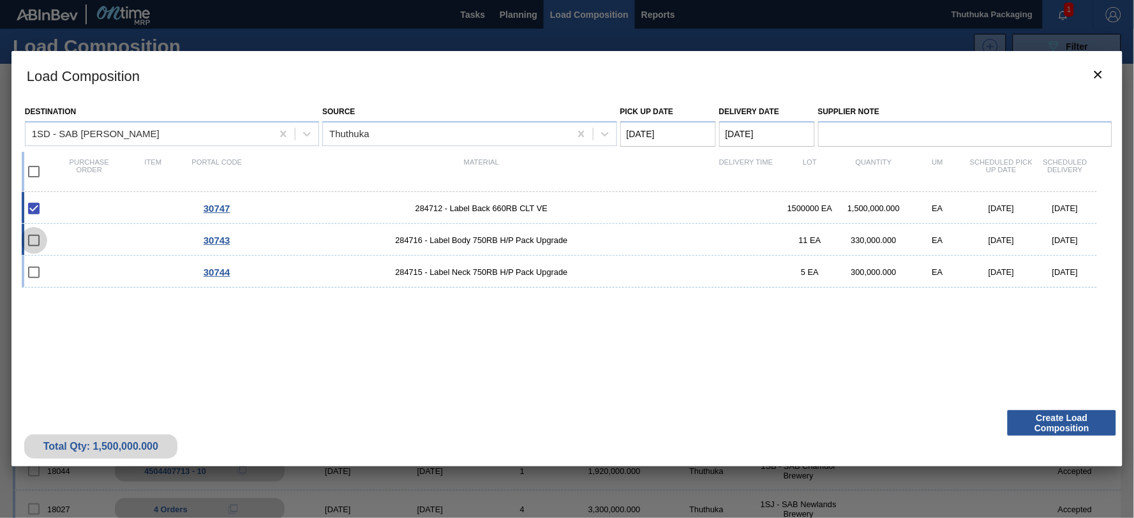
click at [34, 237] on input "checkbox" at bounding box center [33, 240] width 27 height 27
checkbox input "false"
click at [33, 170] on input "checkbox" at bounding box center [33, 171] width 27 height 27
checkbox input "true"
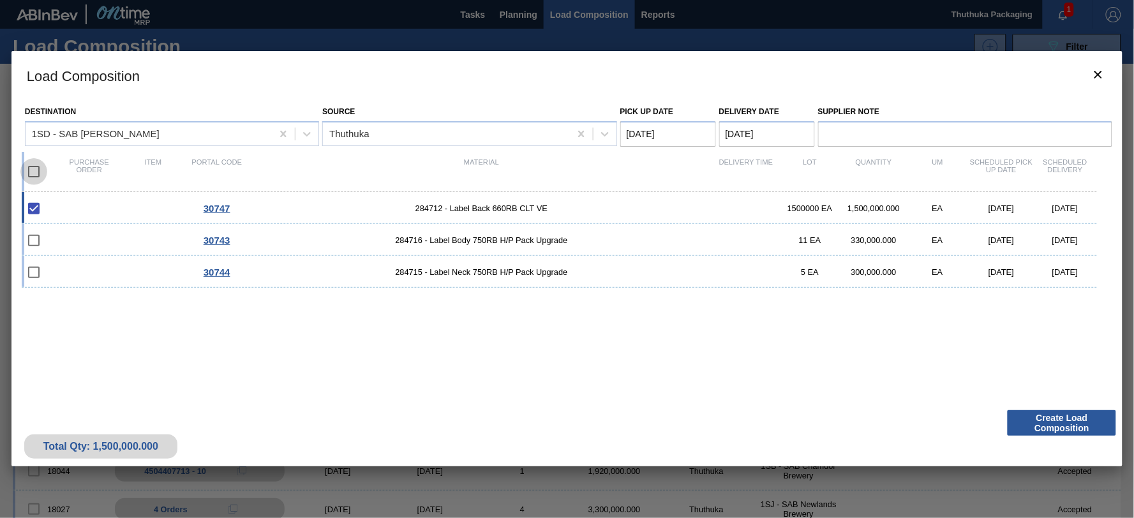
checkbox input "true"
click at [688, 131] on Date "[DATE]" at bounding box center [668, 134] width 96 height 26
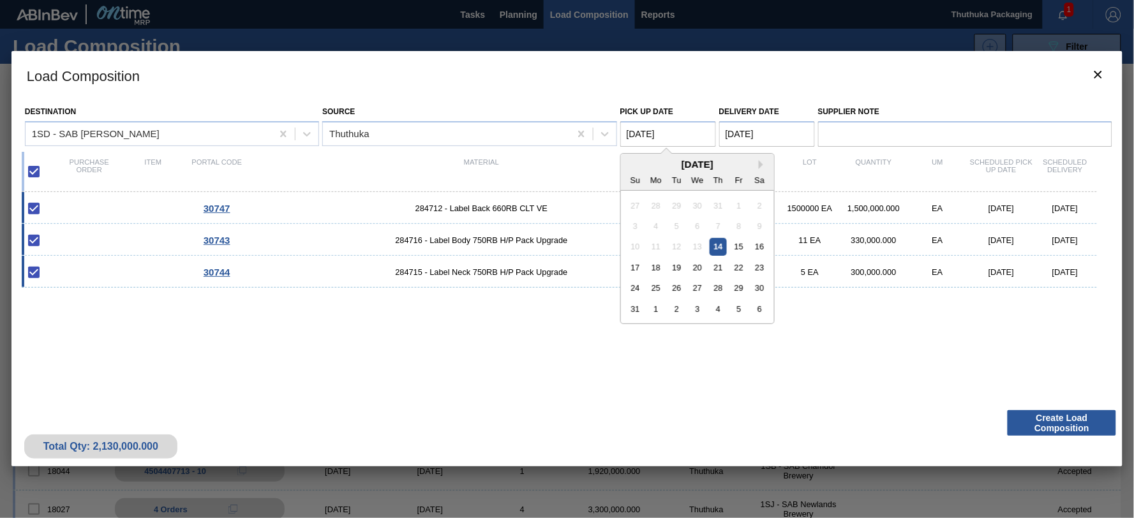
drag, startPoint x: 718, startPoint y: 248, endPoint x: 732, endPoint y: 226, distance: 25.3
click at [718, 247] on div "14" at bounding box center [717, 246] width 17 height 17
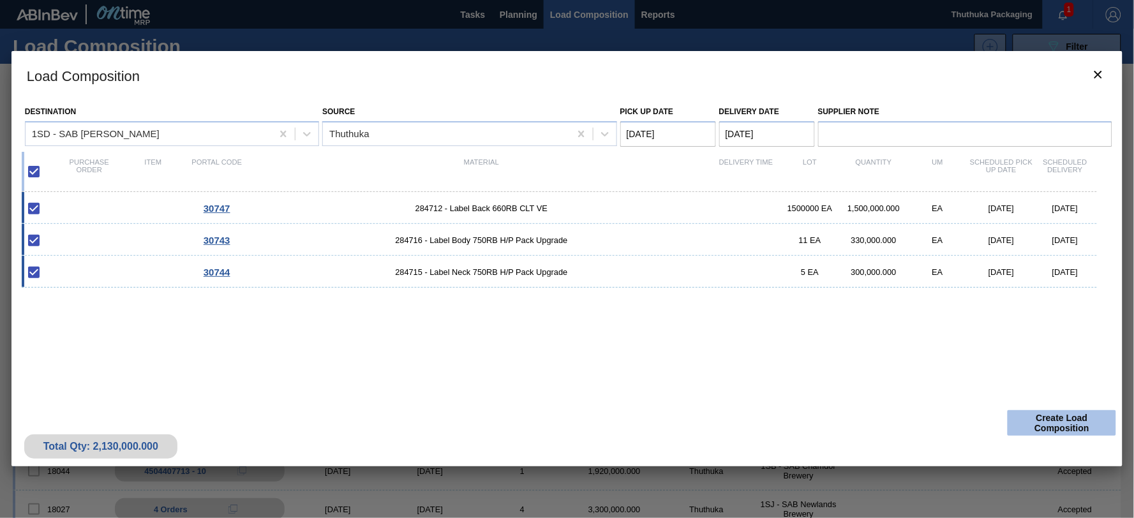
click at [1053, 418] on button "Create Load Composition" at bounding box center [1061, 423] width 108 height 26
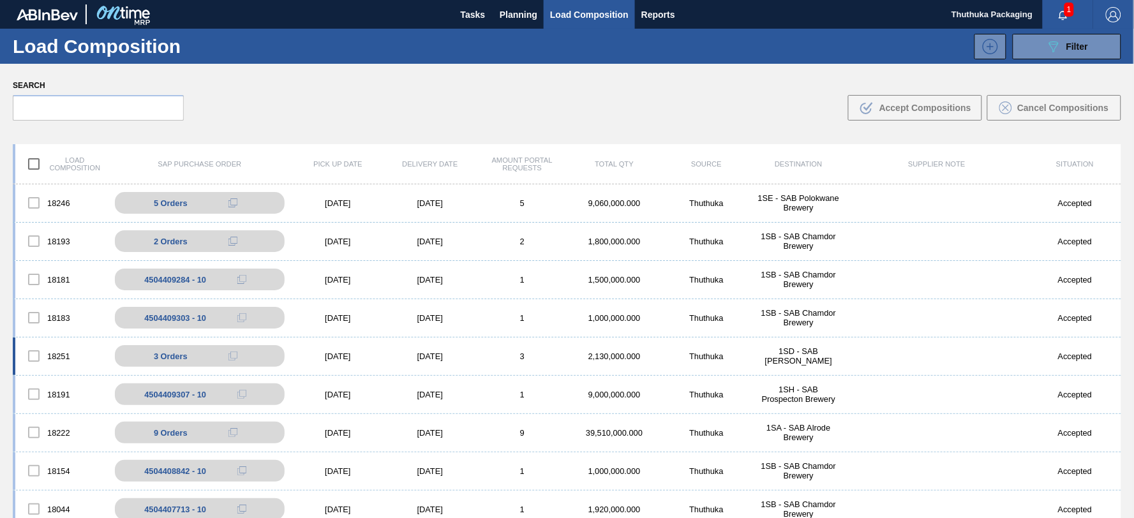
click at [813, 353] on div "1SD - SAB [PERSON_NAME]" at bounding box center [798, 355] width 92 height 19
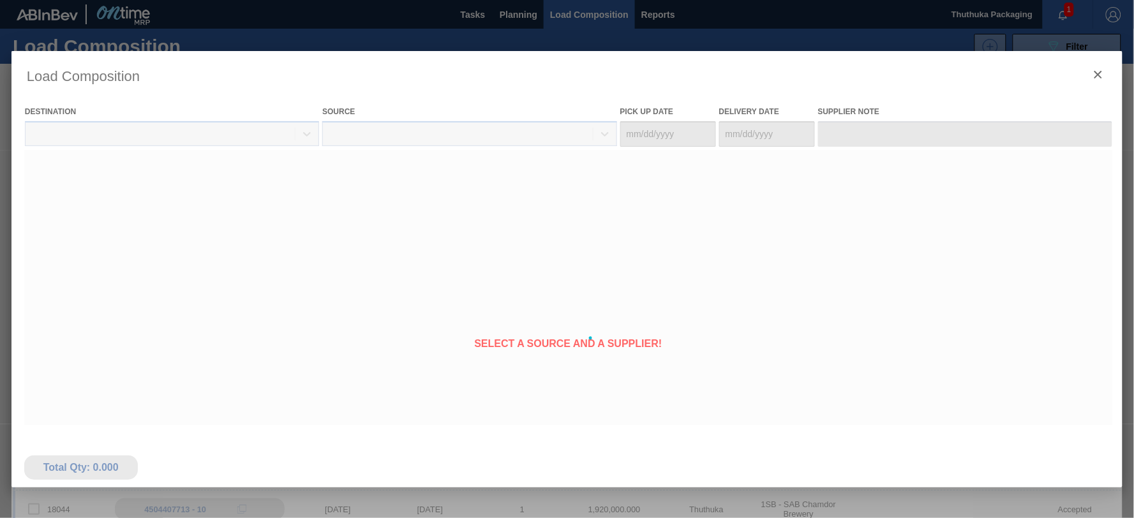
type Date "[DATE]"
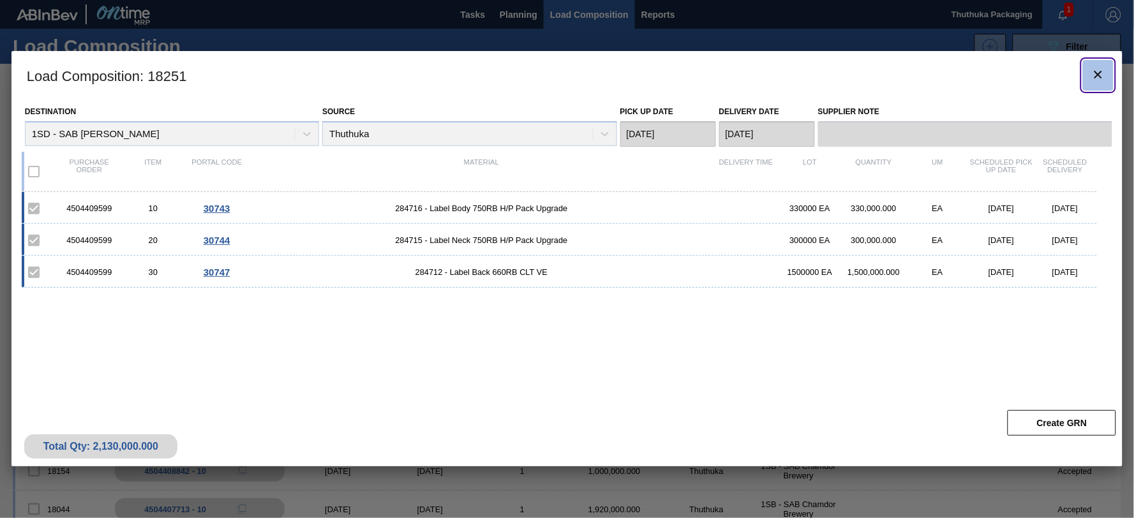
click at [1104, 71] on icon "botão de ícone" at bounding box center [1097, 74] width 15 height 15
